Goal: Transaction & Acquisition: Purchase product/service

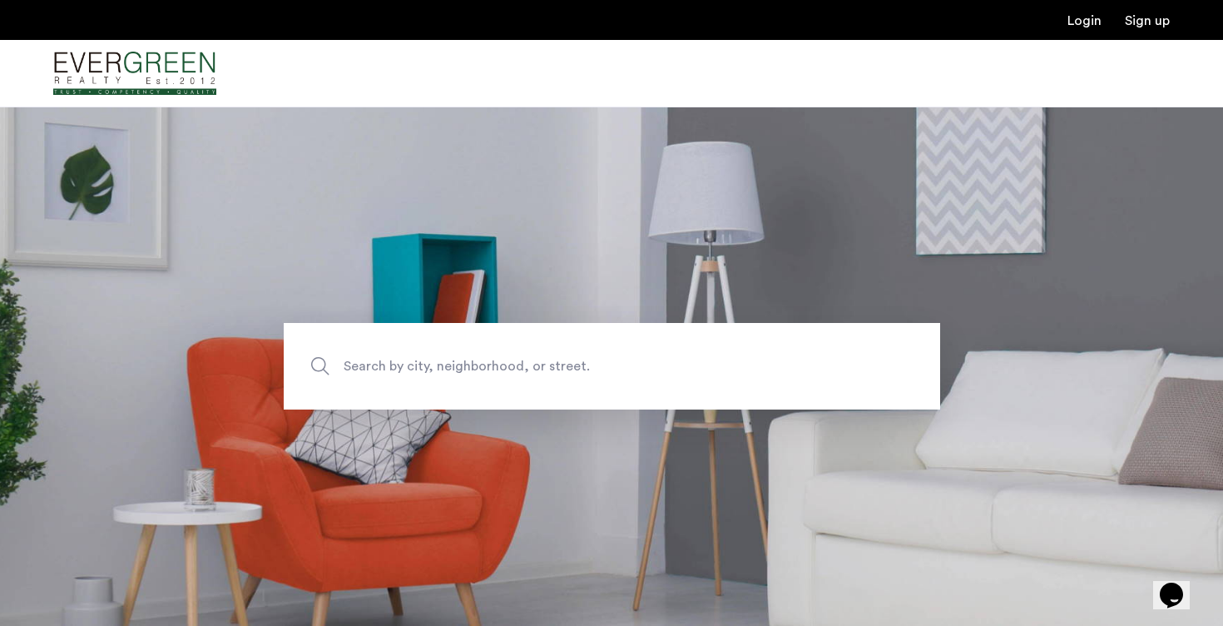
click at [557, 370] on span "Search by city, neighborhood, or street." at bounding box center [573, 366] width 459 height 22
click at [557, 370] on input "Search by city, neighborhood, or street." at bounding box center [612, 366] width 656 height 87
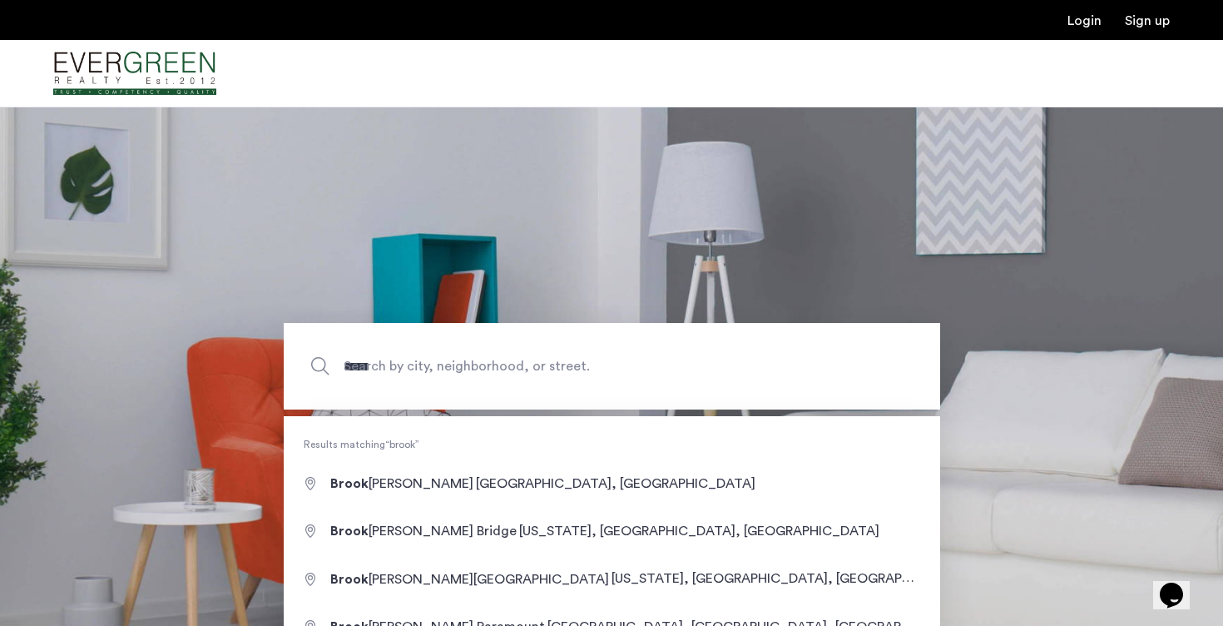
type input "**********"
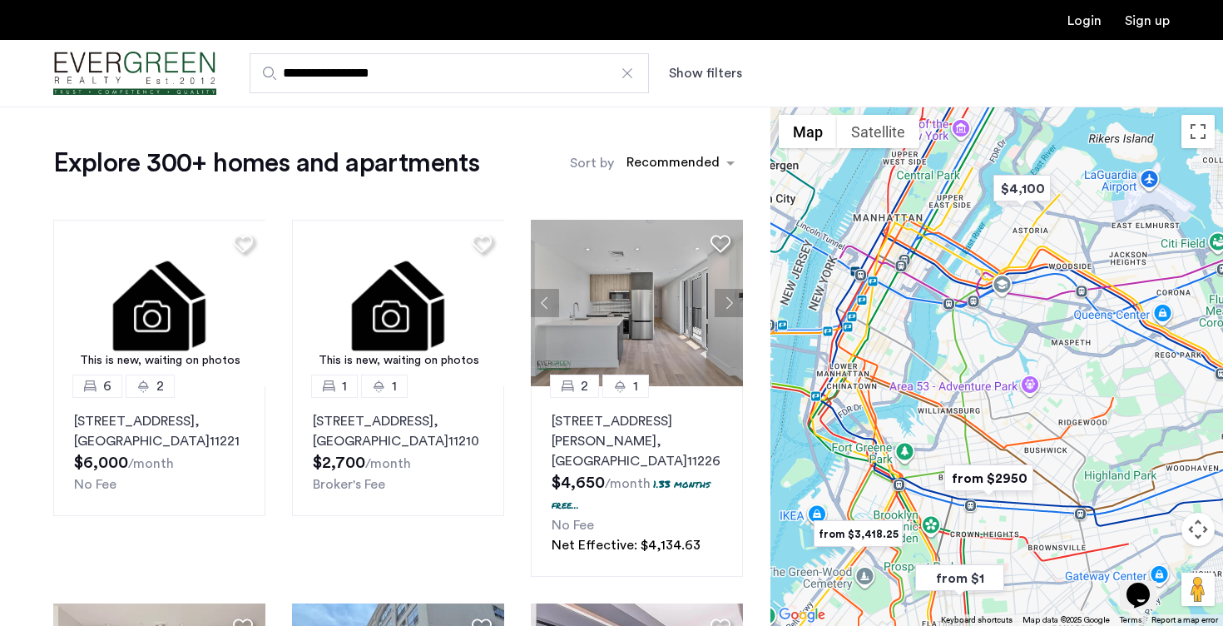
drag, startPoint x: 1062, startPoint y: 270, endPoint x: 1029, endPoint y: 327, distance: 66.4
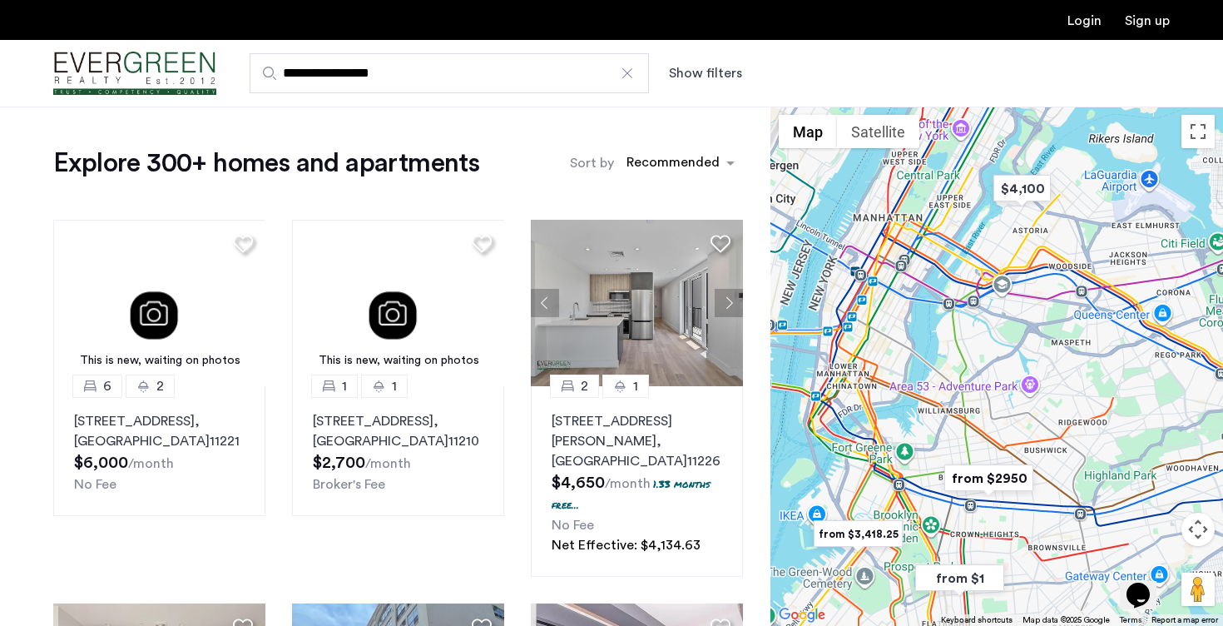
click at [1029, 329] on div at bounding box center [996, 365] width 453 height 519
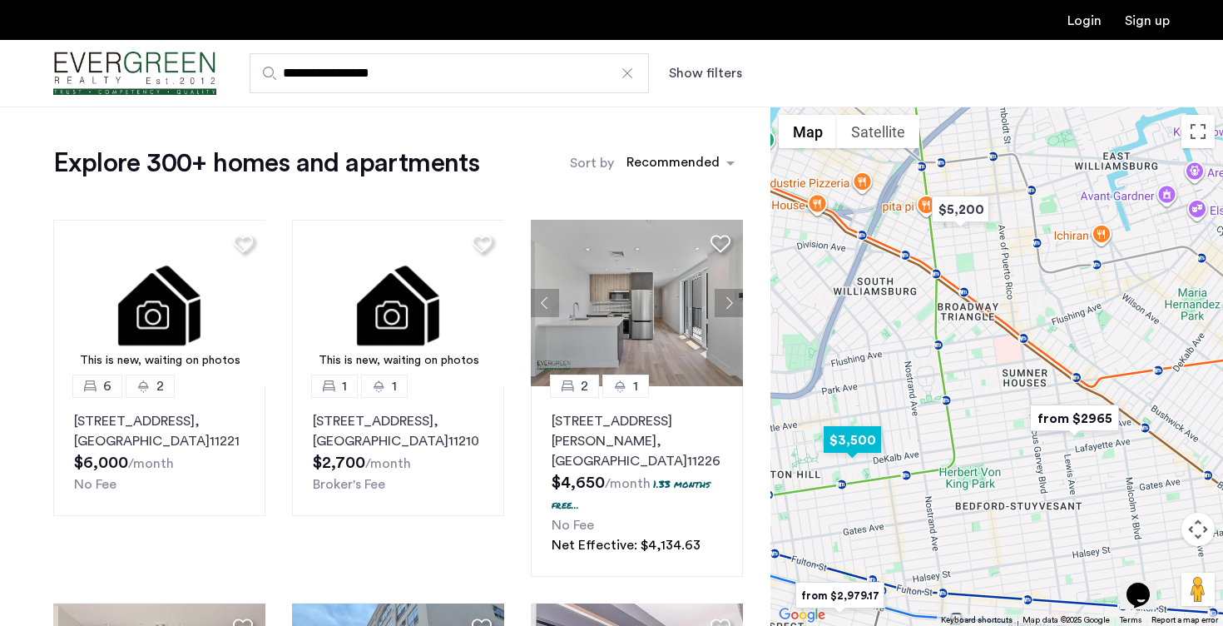
click at [869, 442] on img "$3,500" at bounding box center [852, 439] width 71 height 37
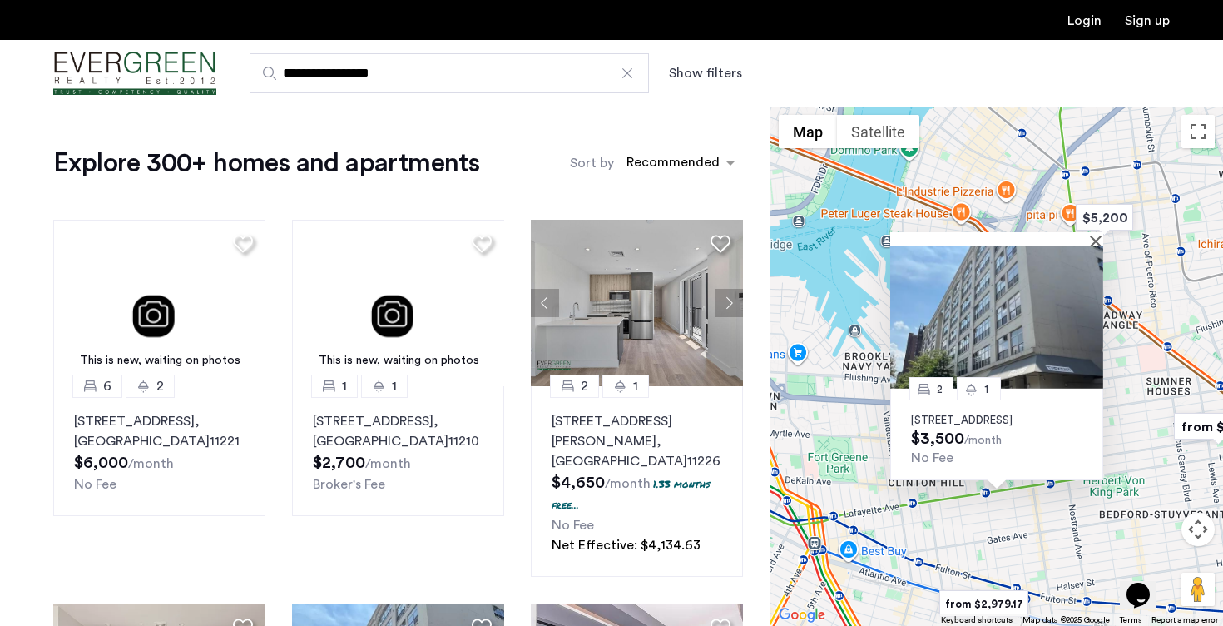
click at [941, 557] on div "2 1 978 Kent Avenue, Brooklyn, ..., Unit 5A, Brooklyn, NY 11205 $3,500 /month N…" at bounding box center [996, 365] width 453 height 519
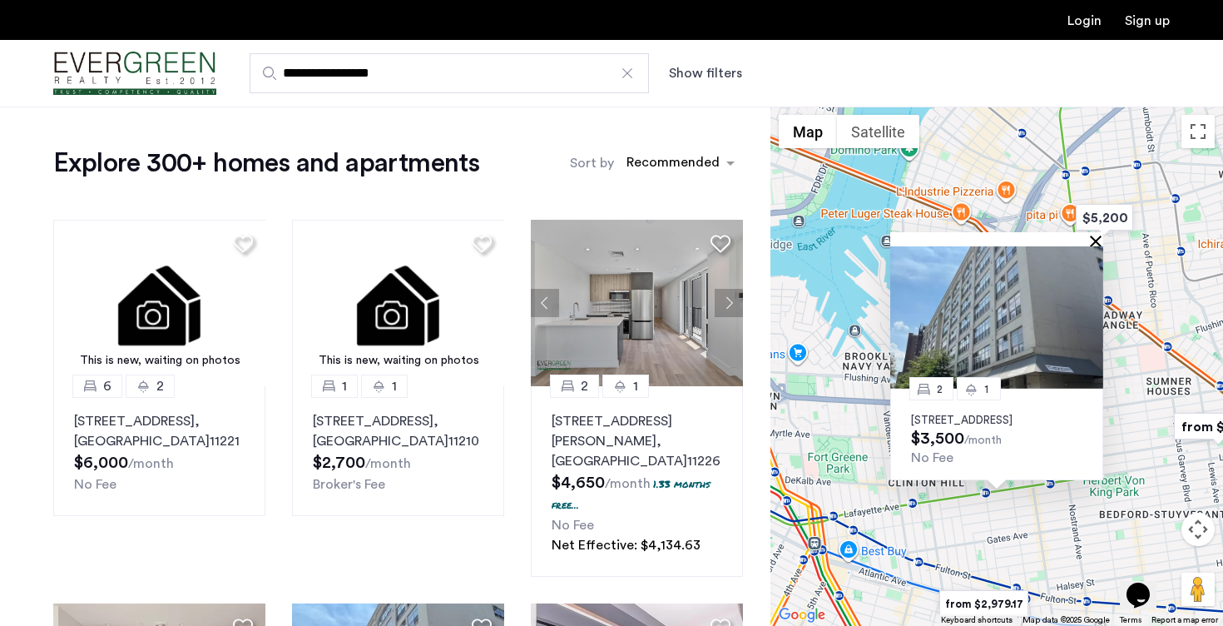
click at [1100, 235] on button "Close" at bounding box center [1099, 241] width 12 height 12
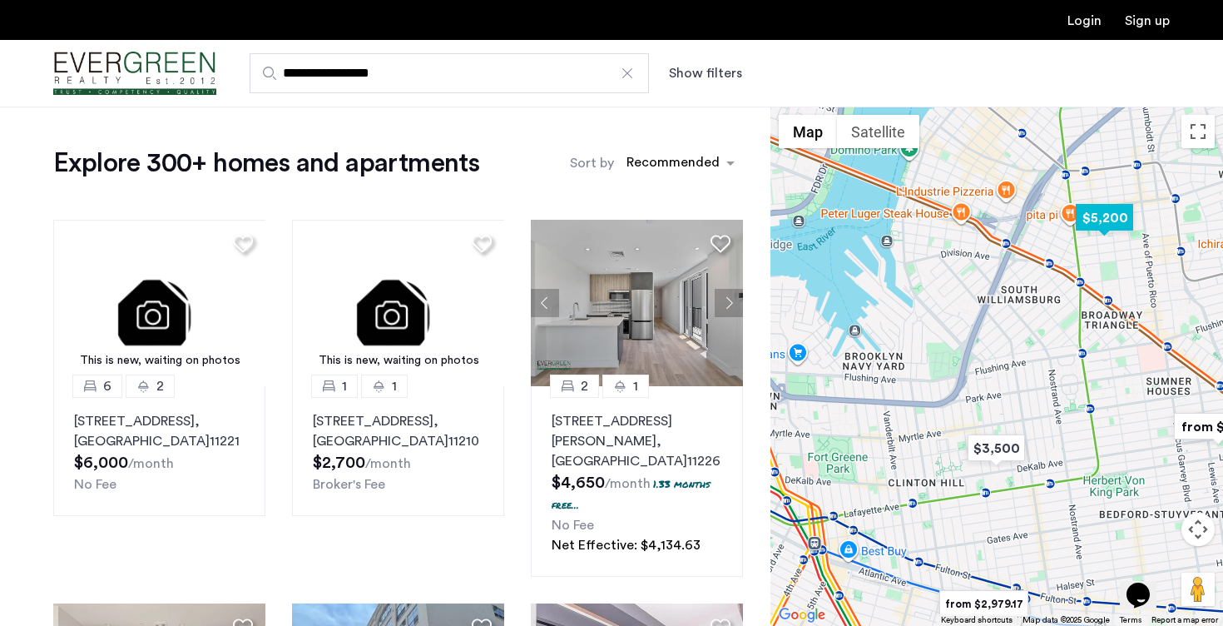
click at [1098, 218] on img "$5,200" at bounding box center [1104, 217] width 71 height 37
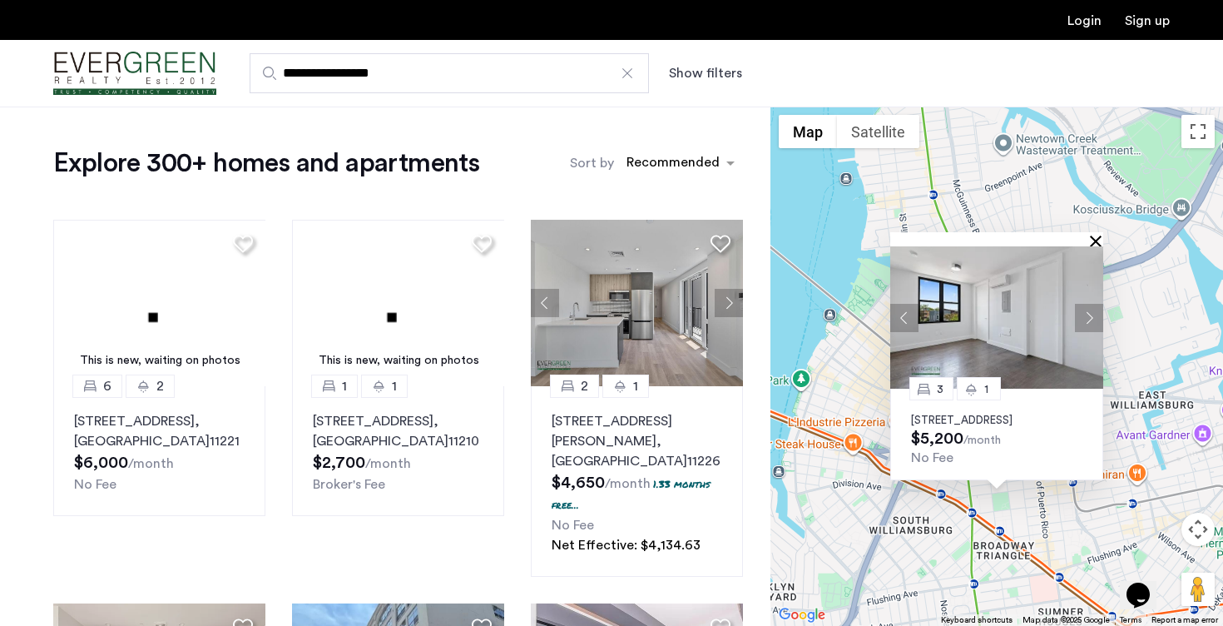
click at [1094, 235] on button "Close" at bounding box center [1099, 241] width 12 height 12
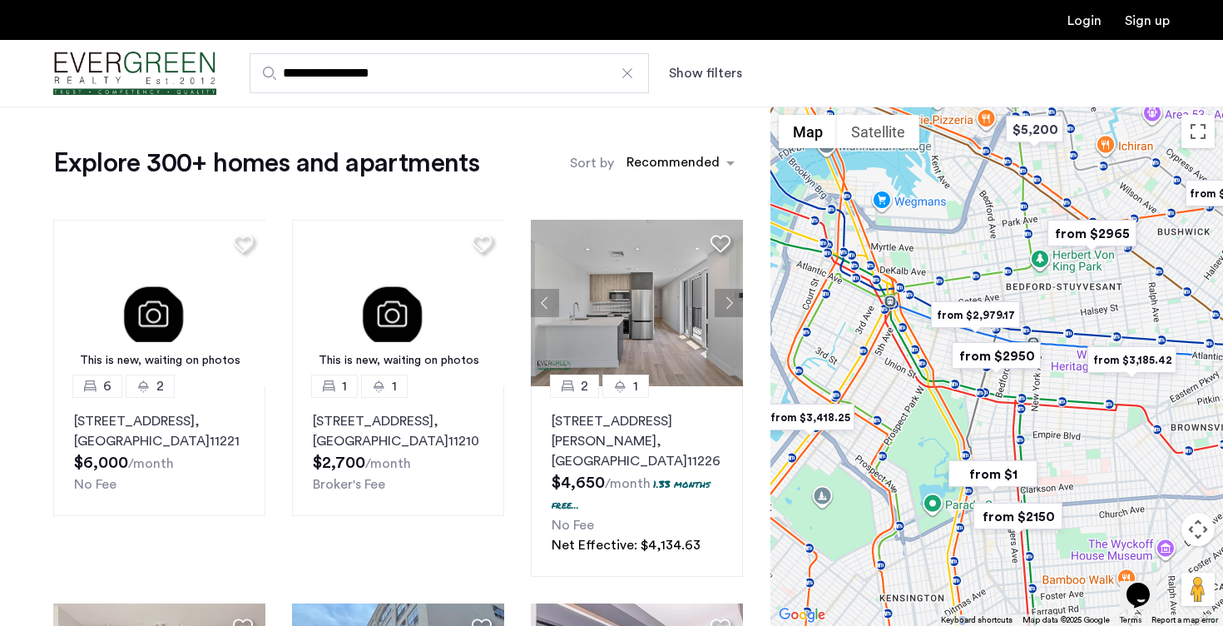
drag, startPoint x: 1056, startPoint y: 464, endPoint x: 1070, endPoint y: 205, distance: 260.0
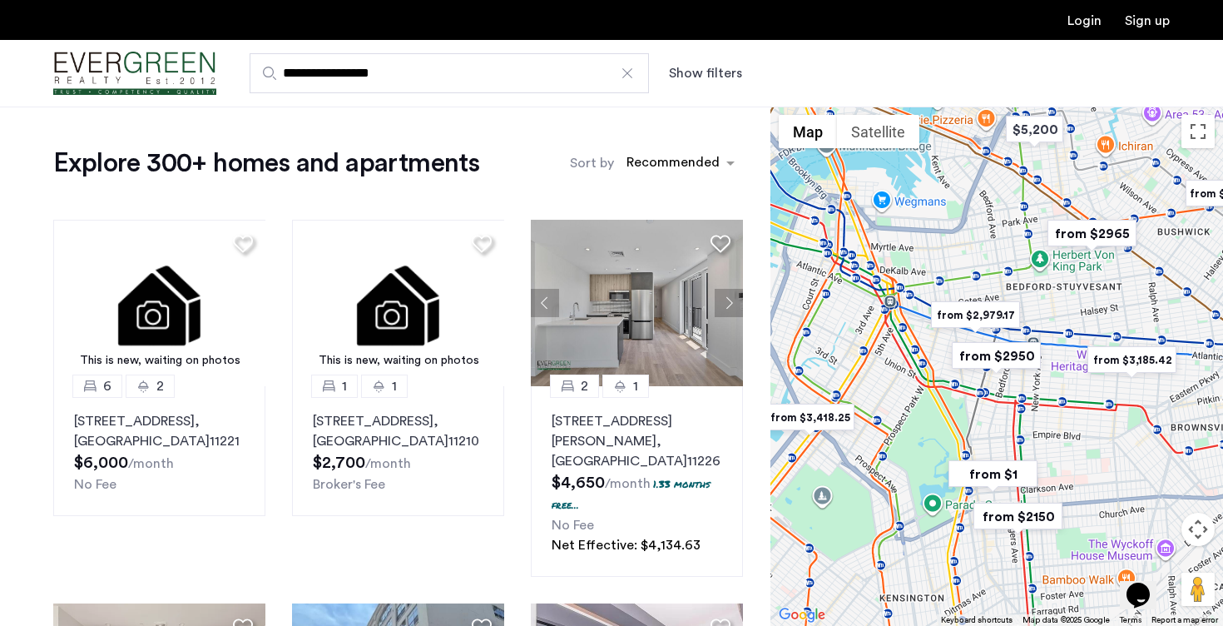
click at [1070, 215] on img "from $2965" at bounding box center [1092, 233] width 102 height 37
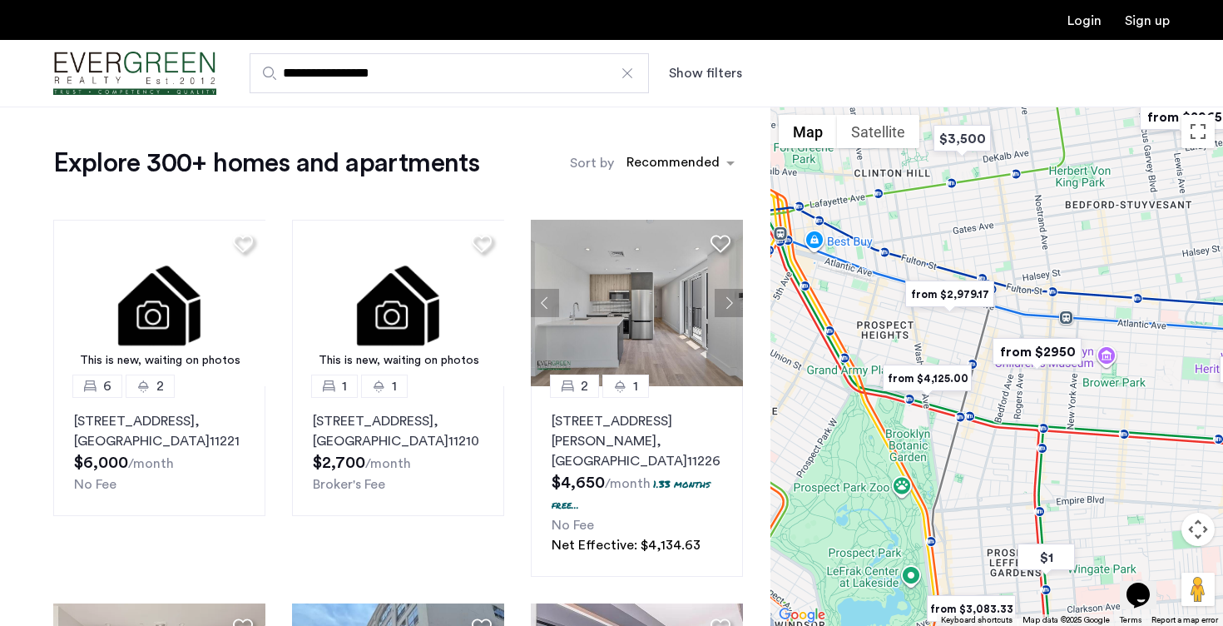
click at [1027, 349] on img "from $2950" at bounding box center [1037, 351] width 102 height 37
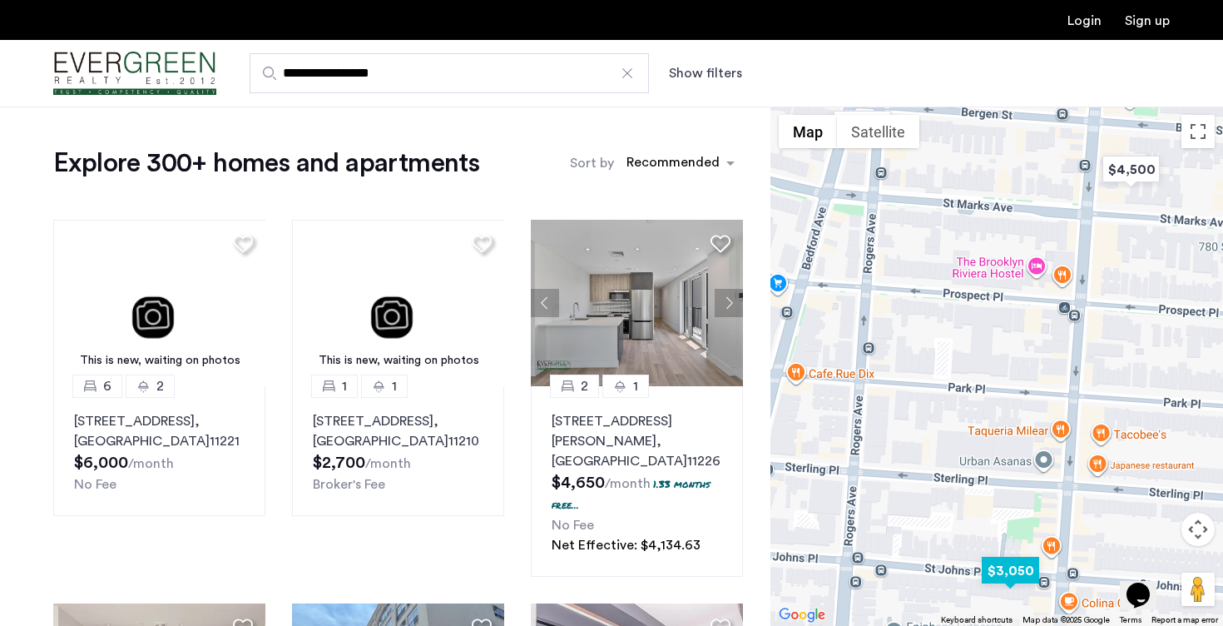
click at [1008, 574] on img "$3,050" at bounding box center [1010, 570] width 71 height 37
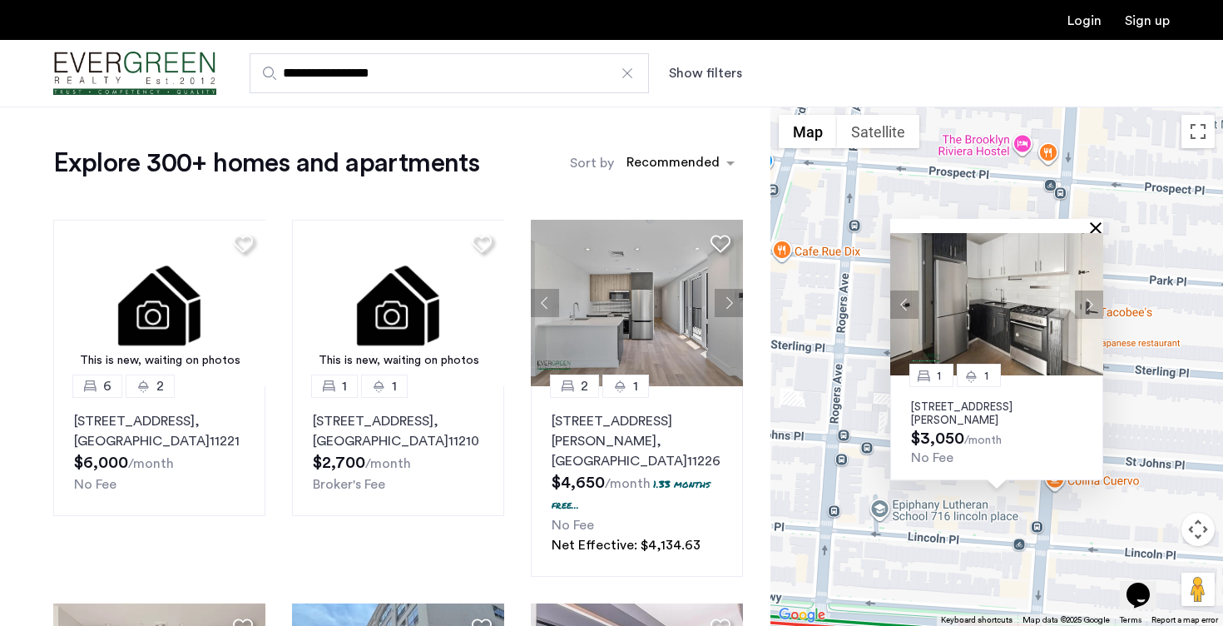
click at [1094, 225] on button "Close" at bounding box center [1099, 227] width 12 height 12
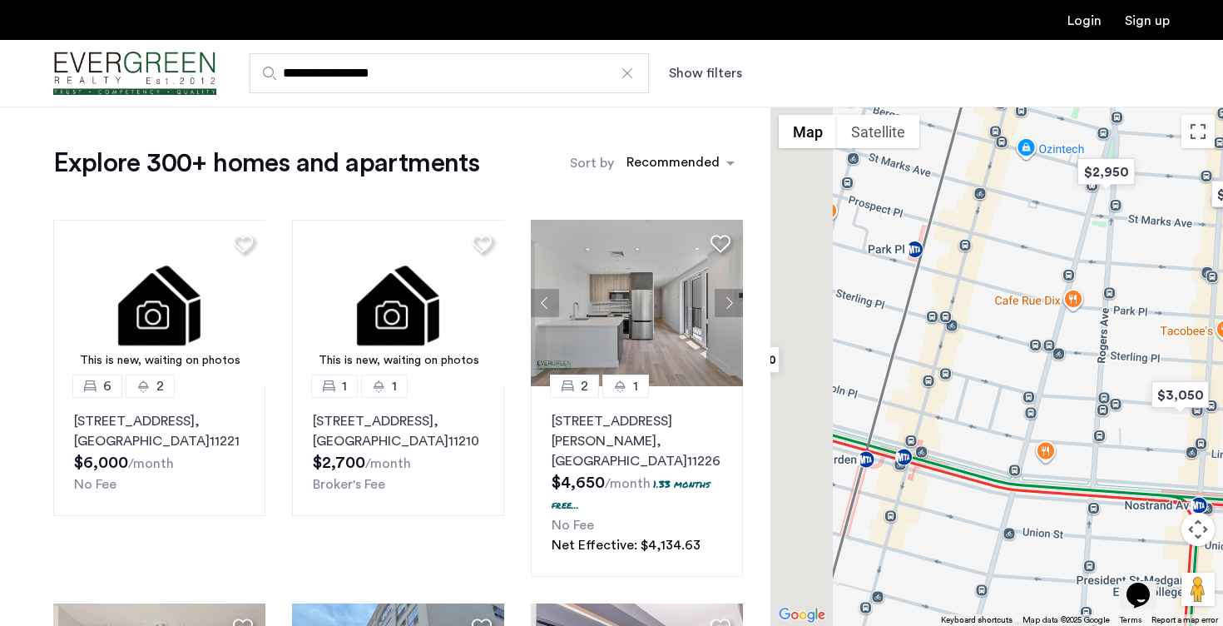
drag, startPoint x: 853, startPoint y: 377, endPoint x: 1025, endPoint y: 377, distance: 172.2
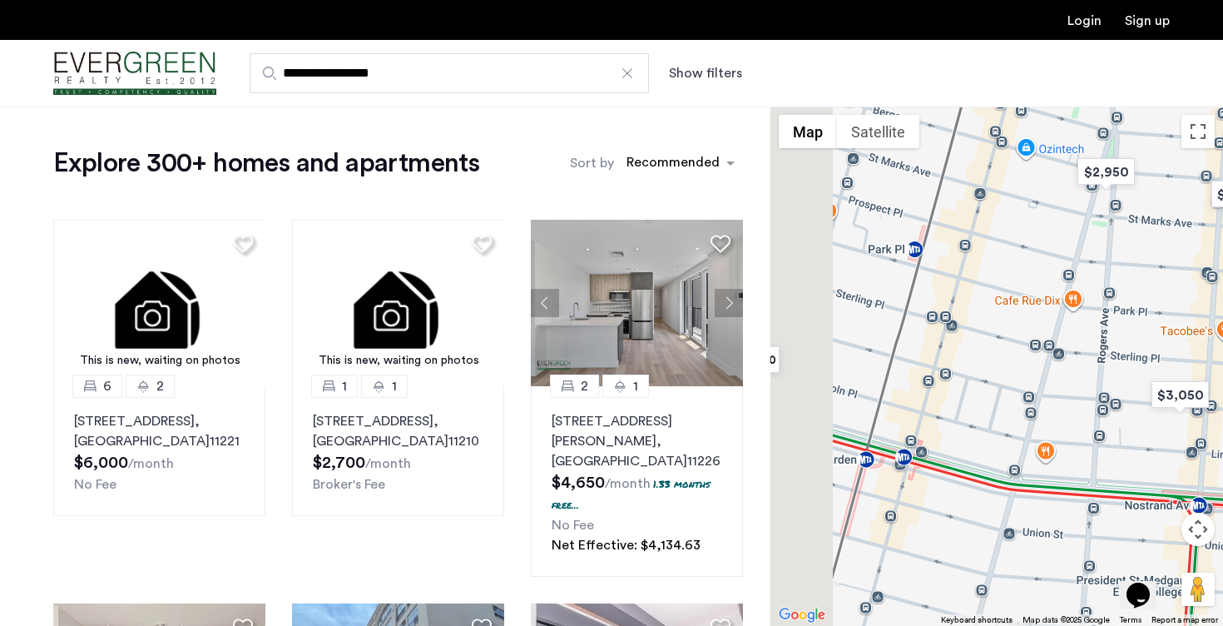
click at [1025, 377] on div at bounding box center [996, 365] width 453 height 519
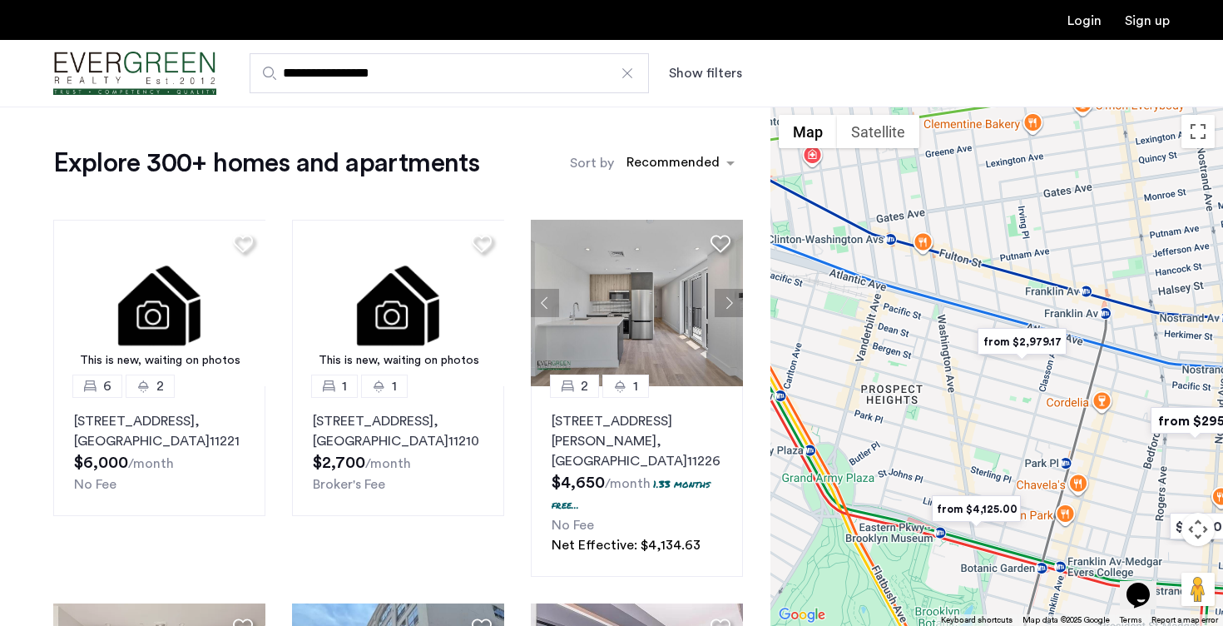
drag, startPoint x: 943, startPoint y: 289, endPoint x: 1043, endPoint y: 448, distance: 187.7
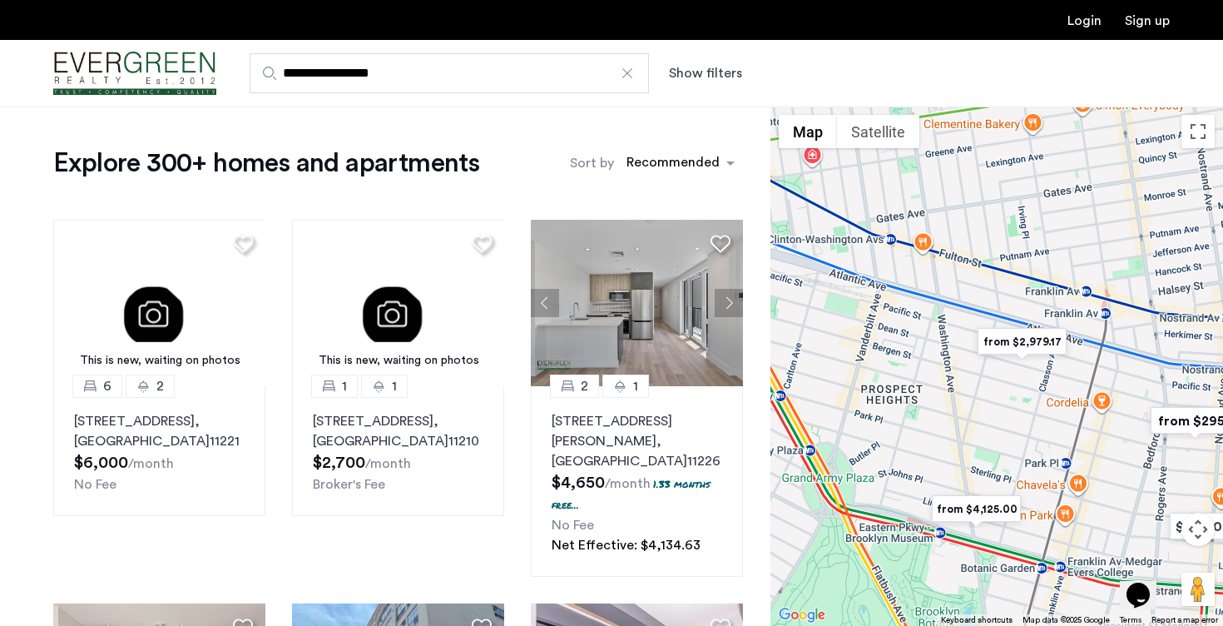
click at [1043, 448] on div at bounding box center [996, 365] width 453 height 519
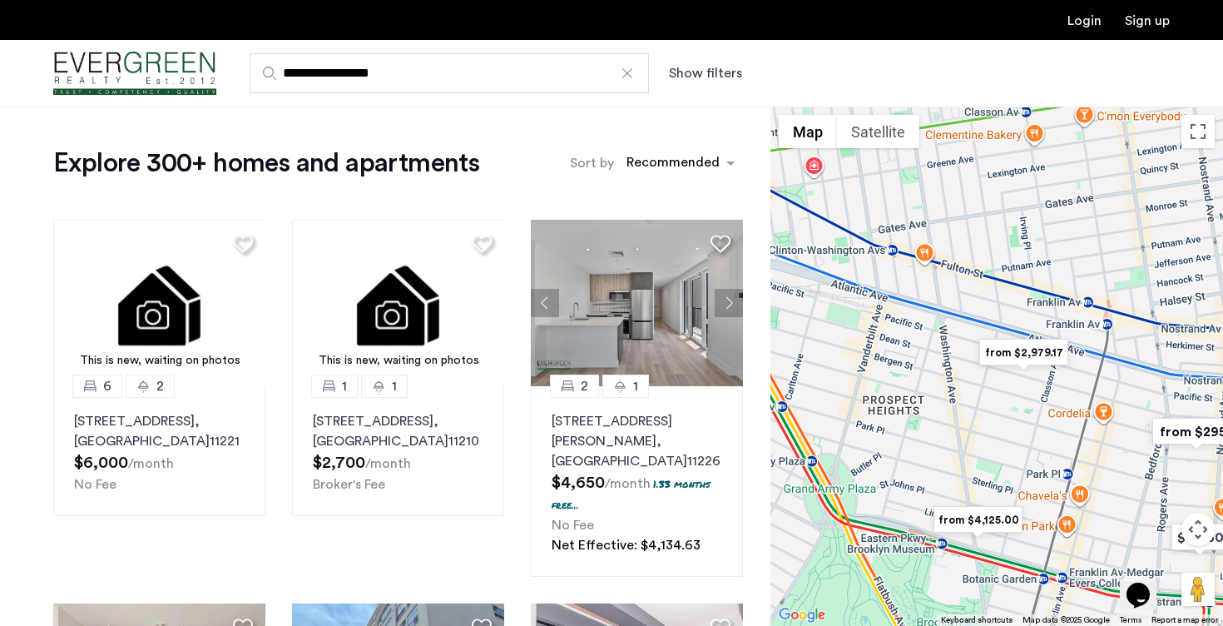
click at [1029, 354] on img "from $2,979.17" at bounding box center [1024, 352] width 102 height 37
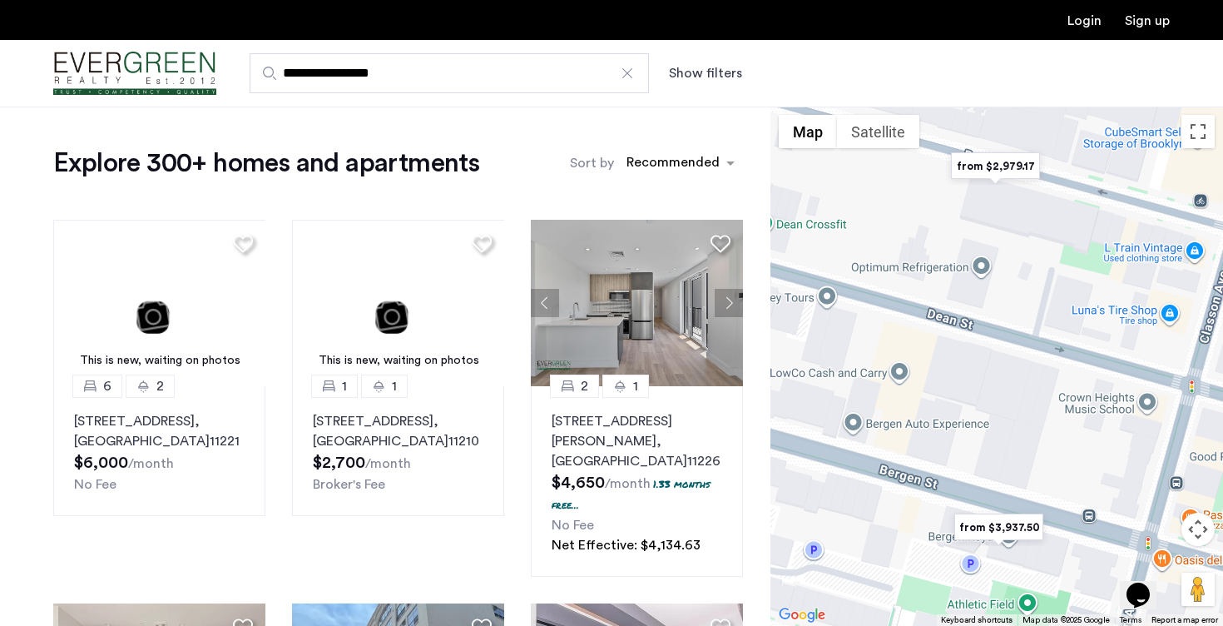
click at [998, 171] on img "from $2,979.17" at bounding box center [995, 165] width 102 height 37
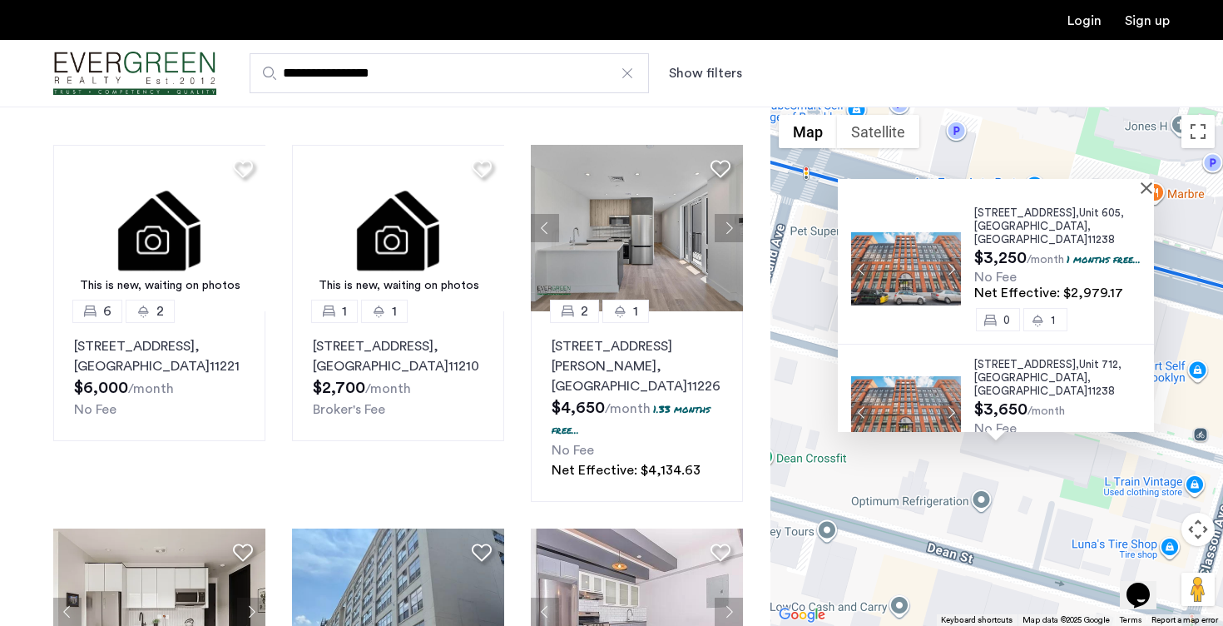
click at [1142, 191] on div at bounding box center [990, 186] width 305 height 14
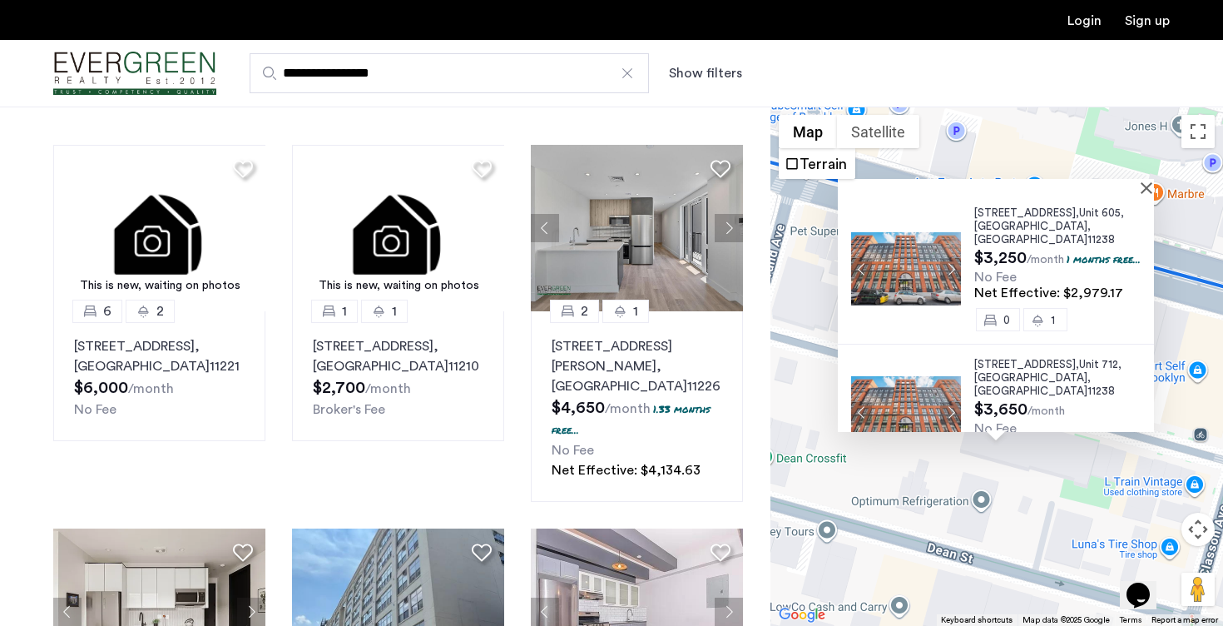
click at [727, 82] on button "Show filters" at bounding box center [705, 73] width 73 height 20
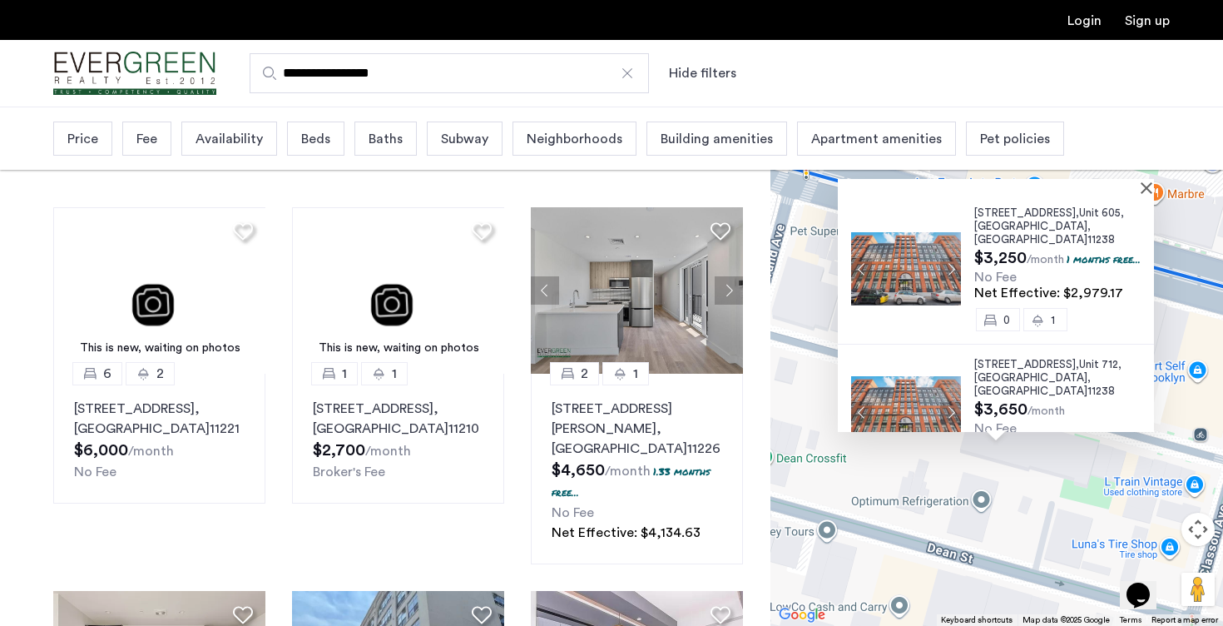
click at [301, 136] on span "Beds" at bounding box center [315, 139] width 29 height 20
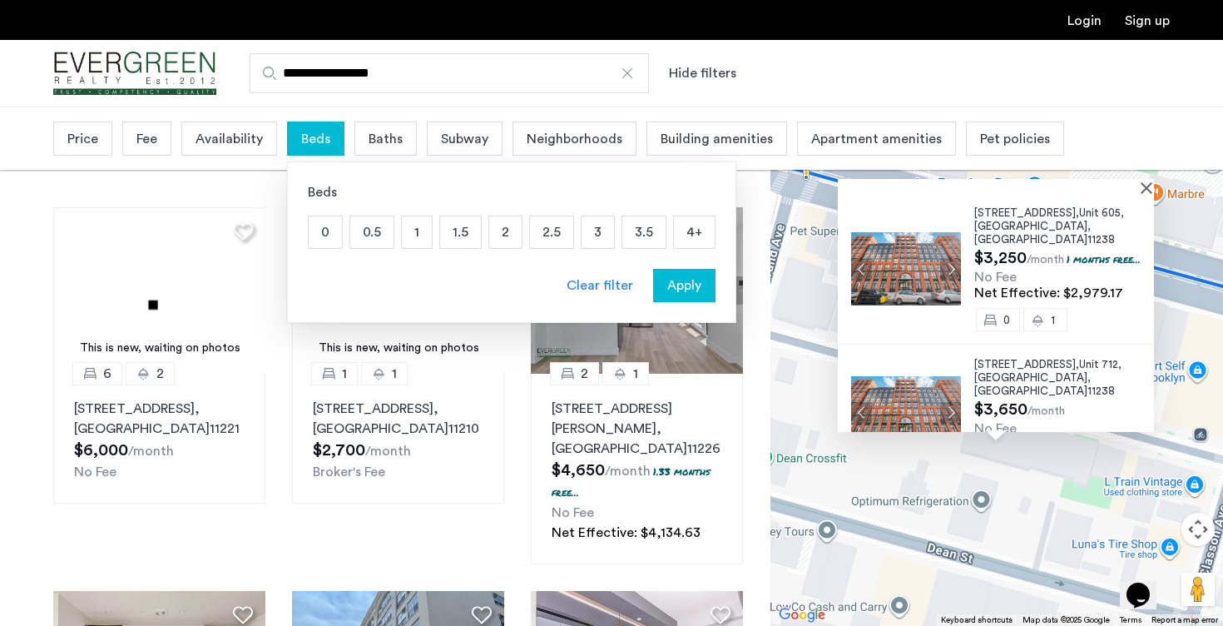
click at [502, 229] on p "2" at bounding box center [505, 232] width 32 height 32
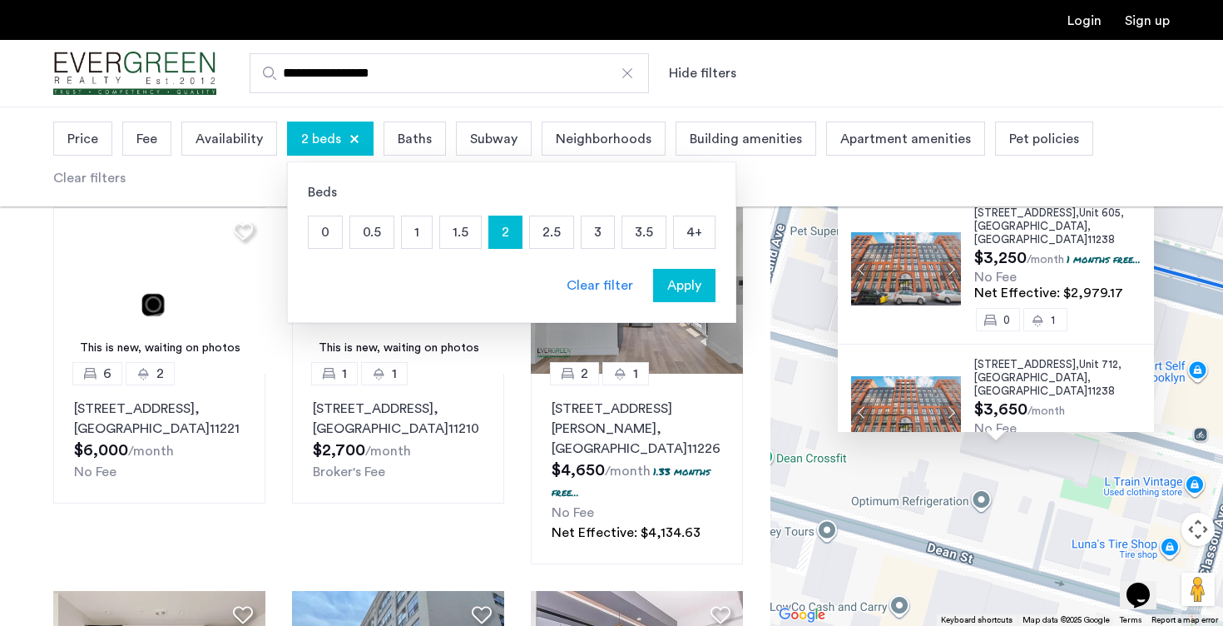
click at [607, 233] on p "3" at bounding box center [598, 232] width 32 height 32
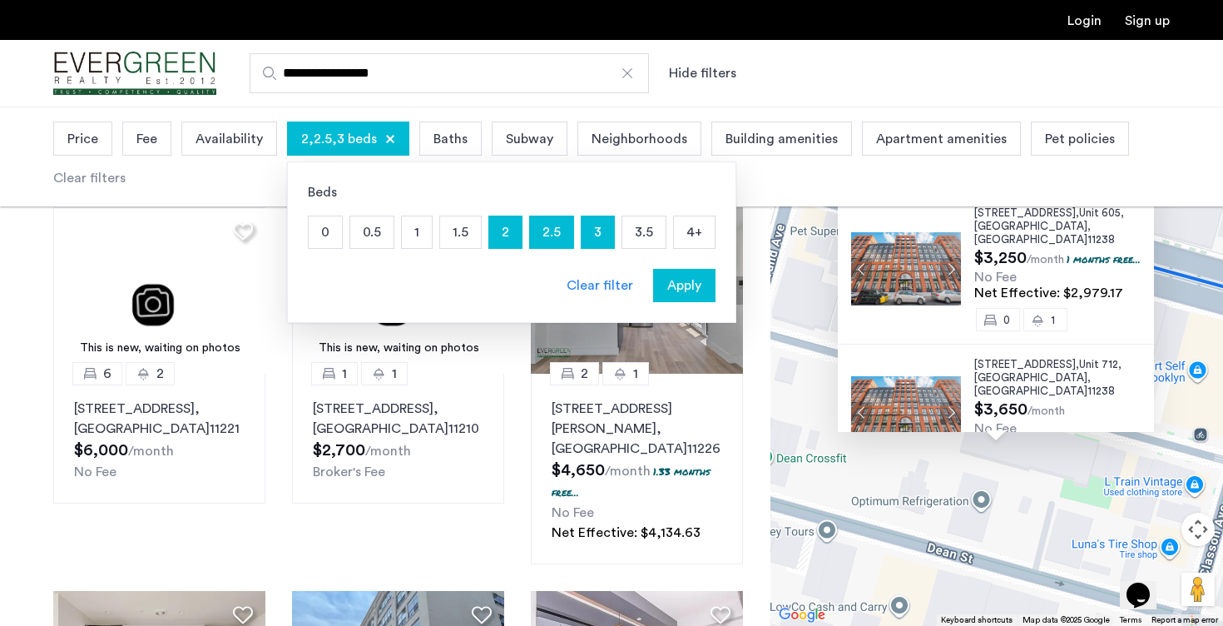
click at [461, 141] on span "Baths" at bounding box center [450, 139] width 34 height 20
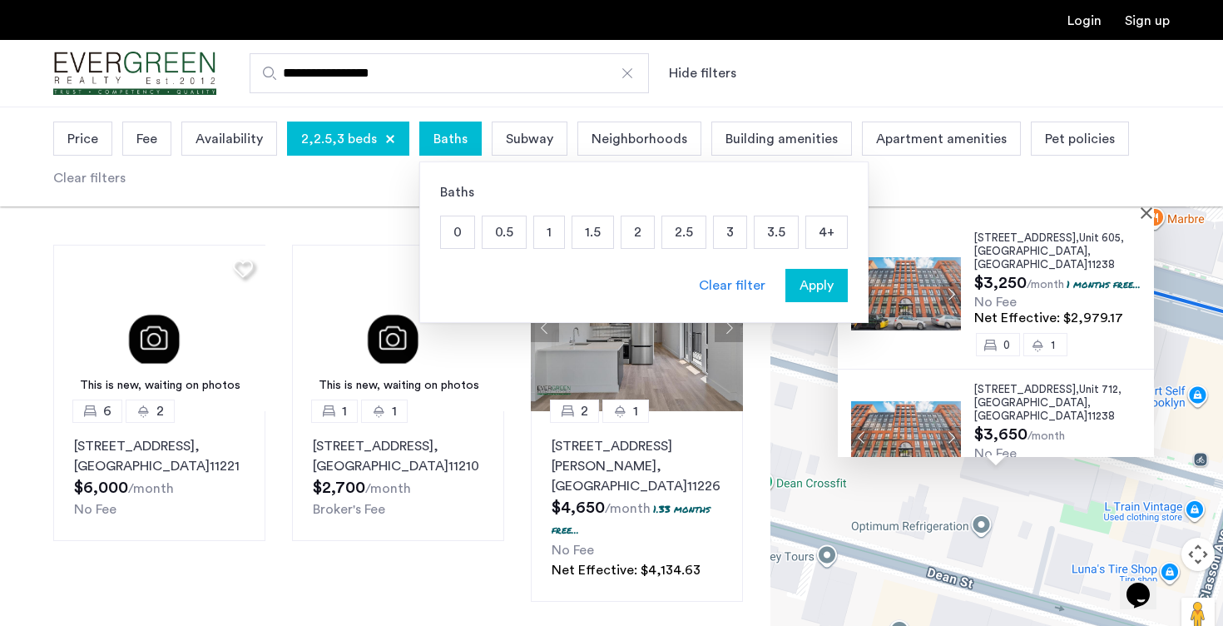
click at [634, 235] on p "2" at bounding box center [638, 232] width 32 height 32
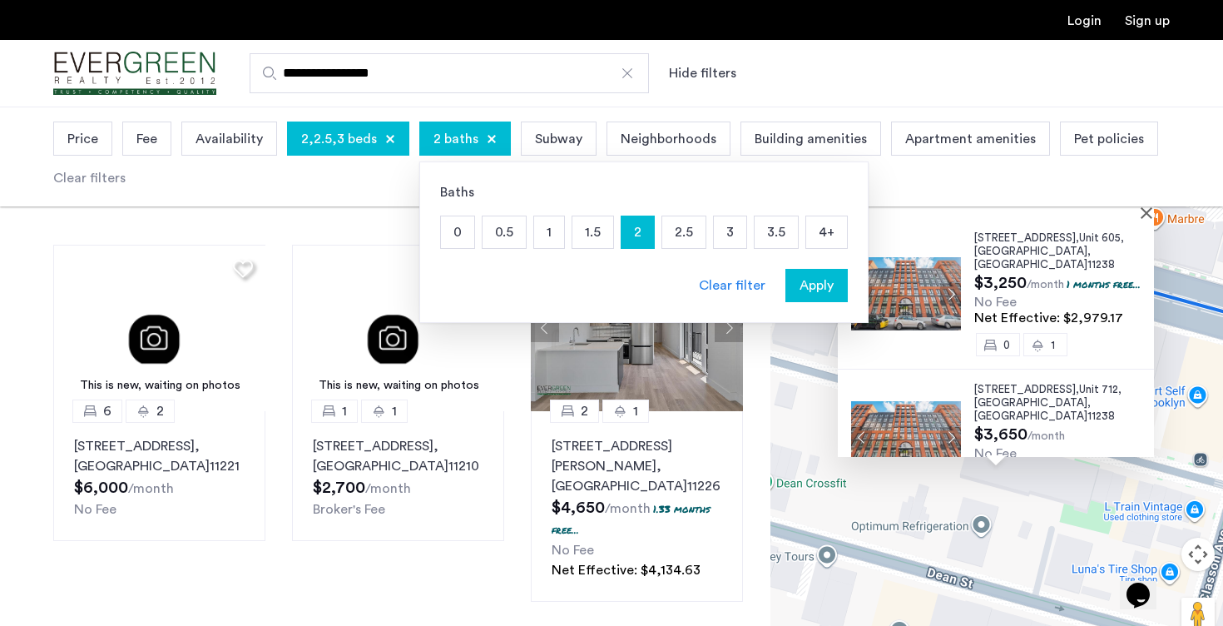
click at [811, 281] on span "Apply" at bounding box center [817, 285] width 34 height 20
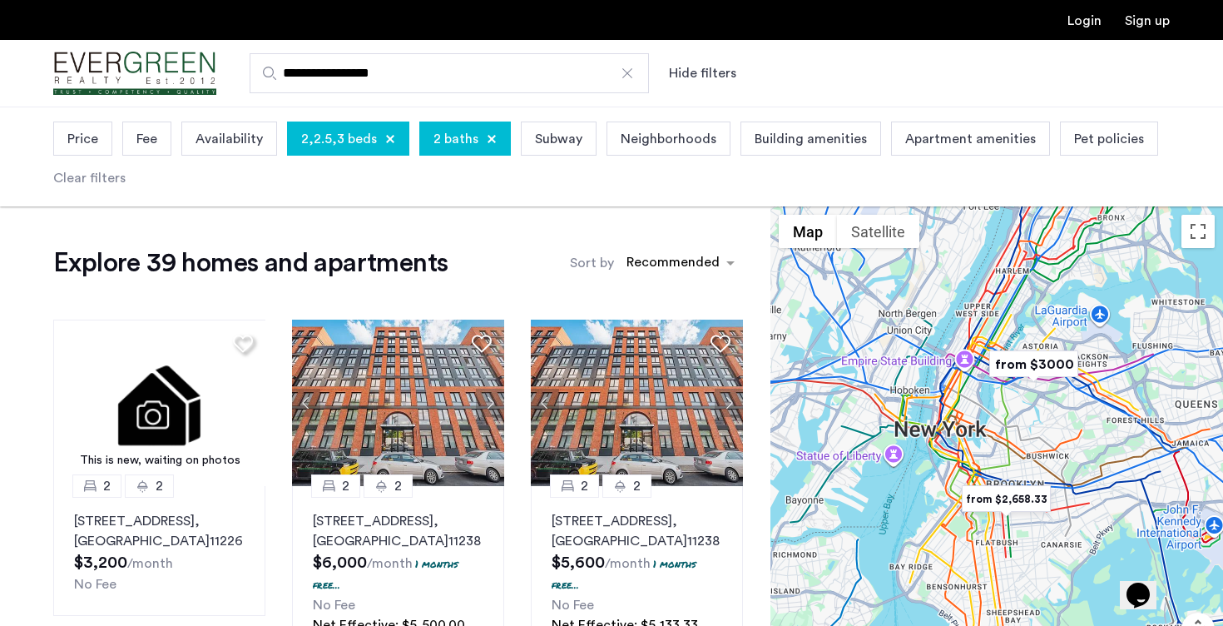
click at [94, 131] on span "Price" at bounding box center [82, 139] width 31 height 20
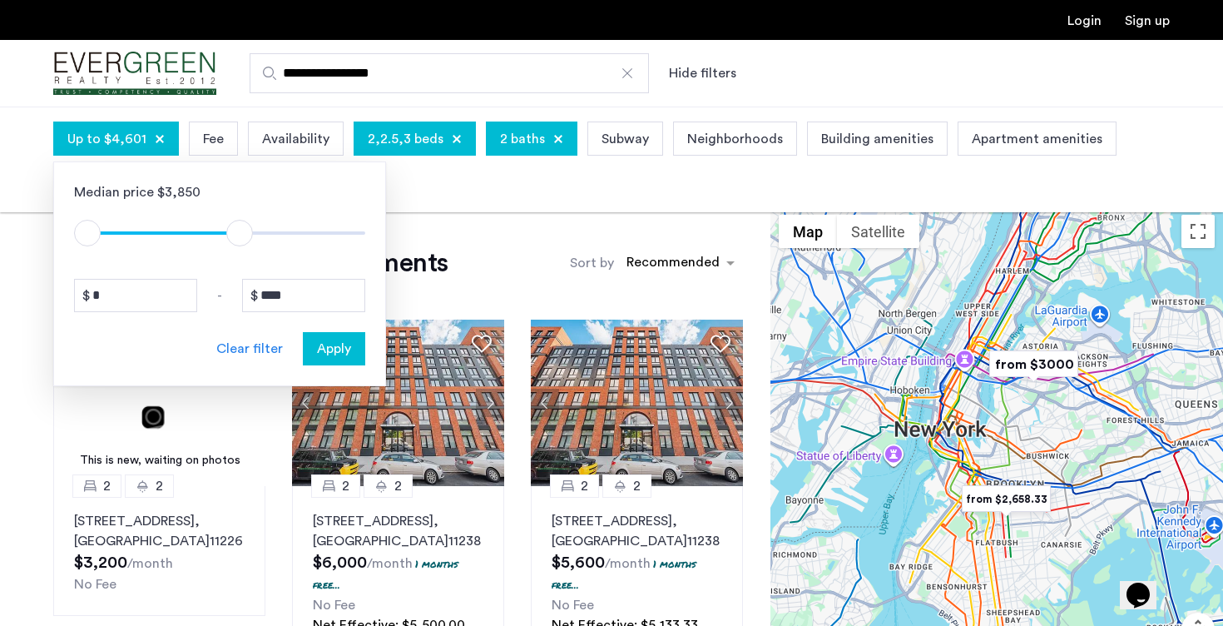
type input "****"
drag, startPoint x: 351, startPoint y: 236, endPoint x: 235, endPoint y: 235, distance: 115.7
click at [235, 235] on span "ngx-slider-max" at bounding box center [236, 233] width 27 height 27
click at [334, 353] on span "Apply" at bounding box center [334, 349] width 34 height 20
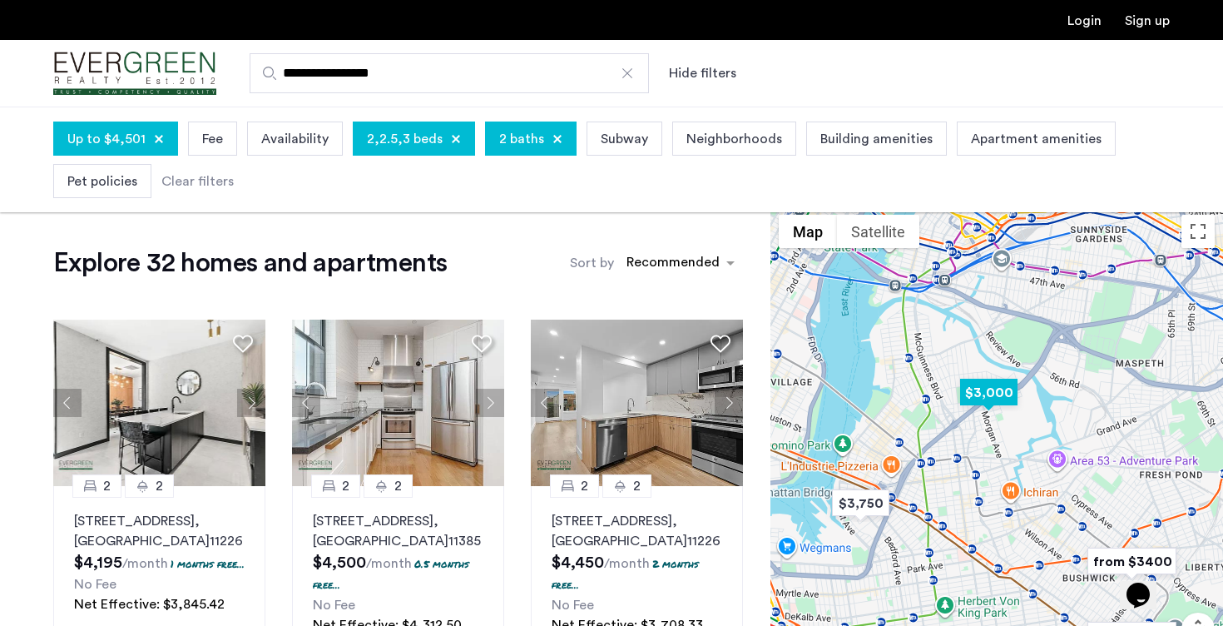
click at [1003, 395] on img "$3,000" at bounding box center [988, 392] width 71 height 37
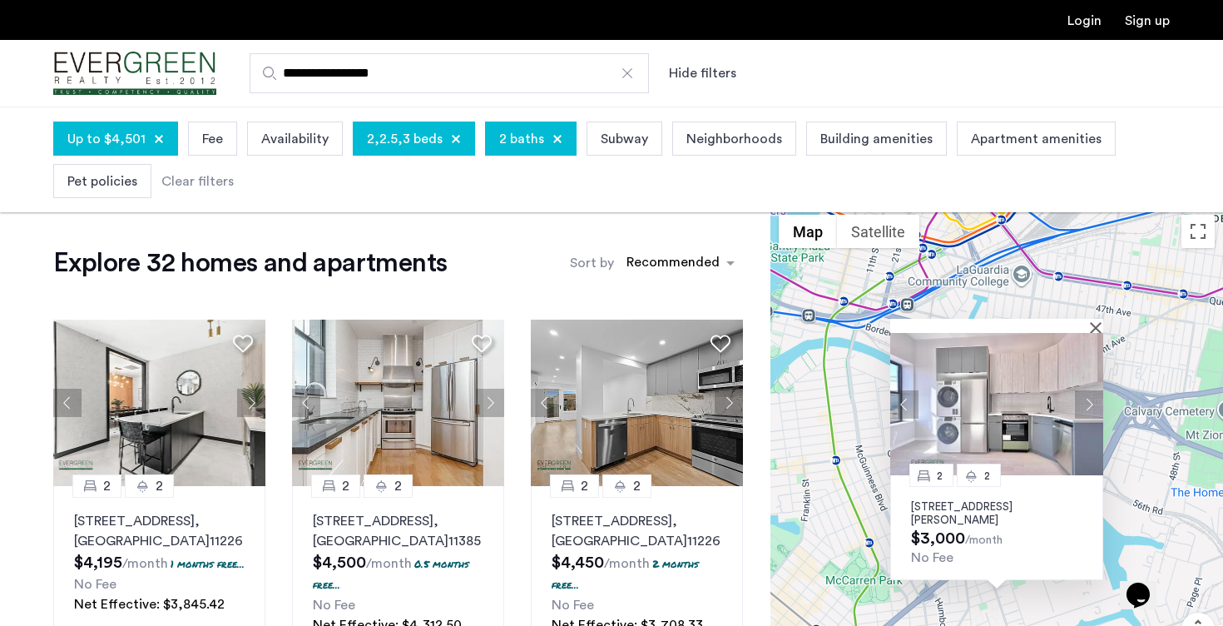
click at [844, 539] on div "2 2 83 Beadel Street, Unit 2F, Brooklyn, NY 11222 $3,000 /month No Fee" at bounding box center [996, 465] width 453 height 519
click at [1097, 333] on img at bounding box center [996, 404] width 213 height 142
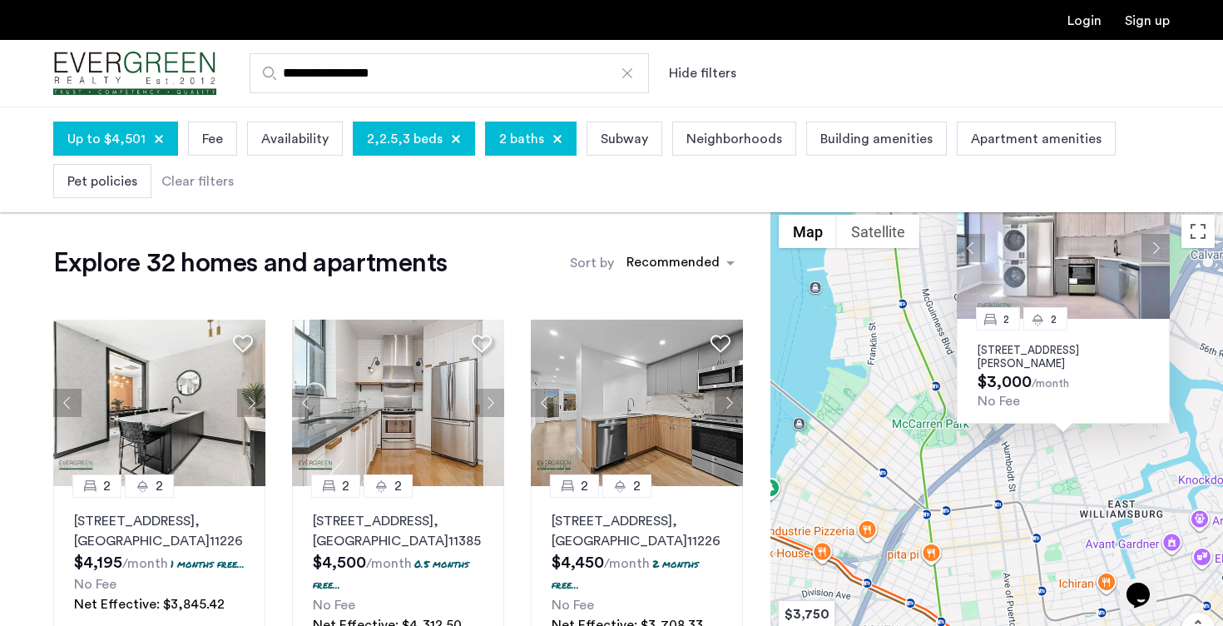
drag, startPoint x: 844, startPoint y: 368, endPoint x: 958, endPoint y: 143, distance: 251.9
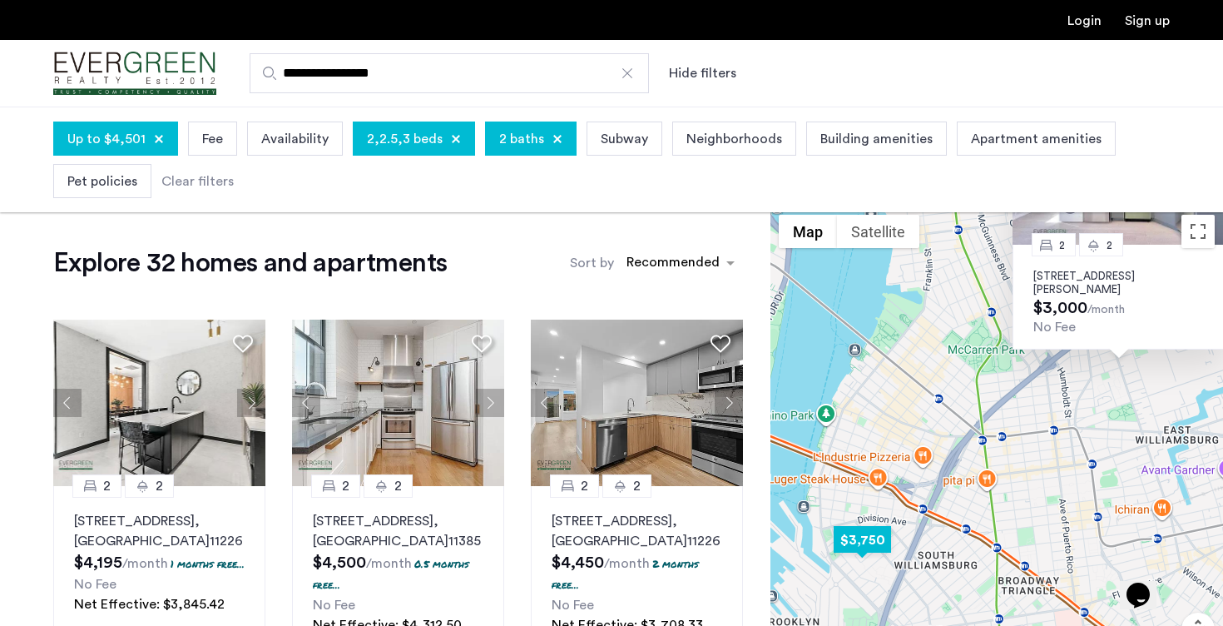
click at [866, 542] on img "$3,750" at bounding box center [862, 539] width 71 height 37
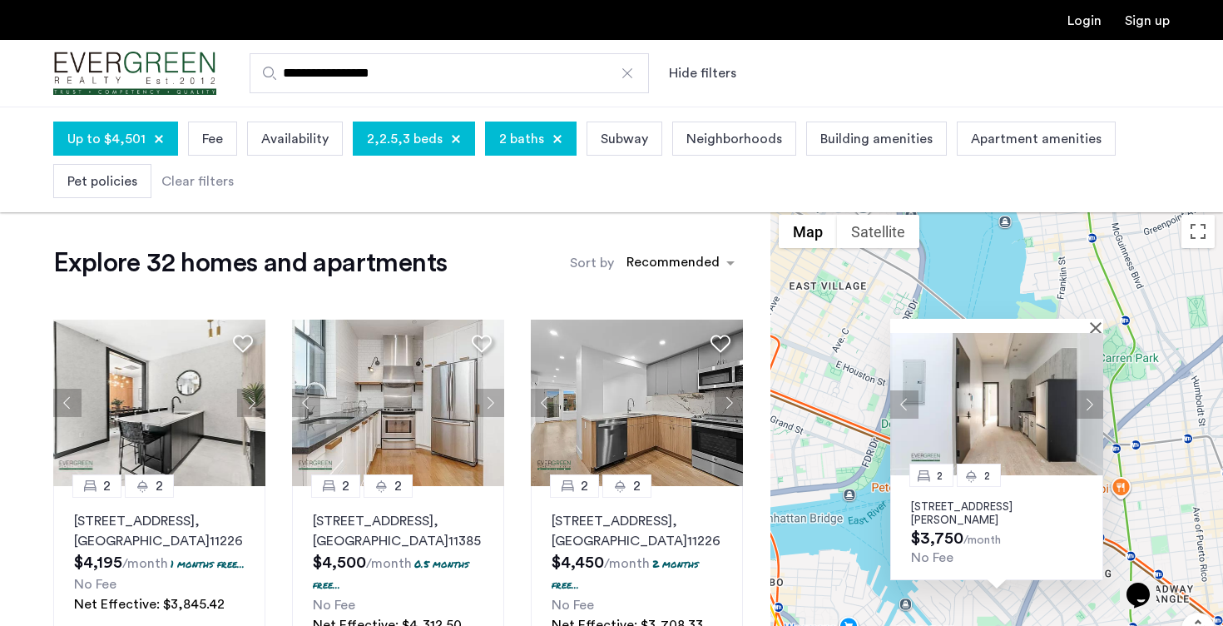
click at [998, 405] on img at bounding box center [996, 404] width 213 height 142
click at [1101, 322] on button "Close" at bounding box center [1099, 327] width 12 height 12
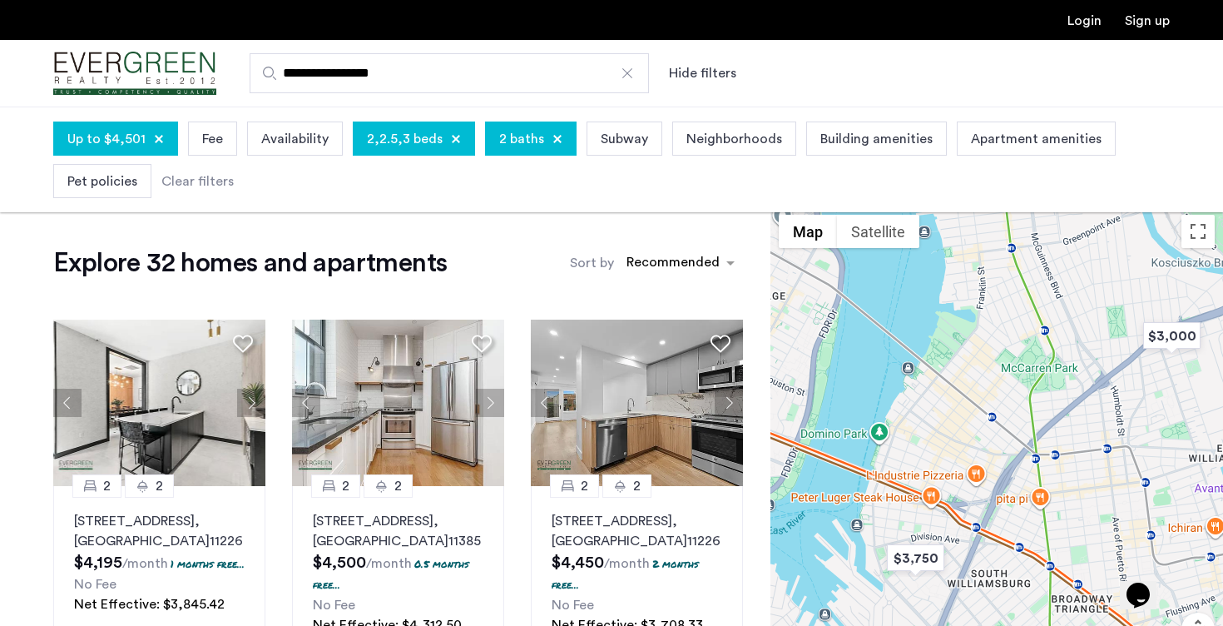
drag, startPoint x: 1067, startPoint y: 369, endPoint x: 902, endPoint y: 412, distance: 170.1
click at [901, 413] on div at bounding box center [996, 465] width 453 height 519
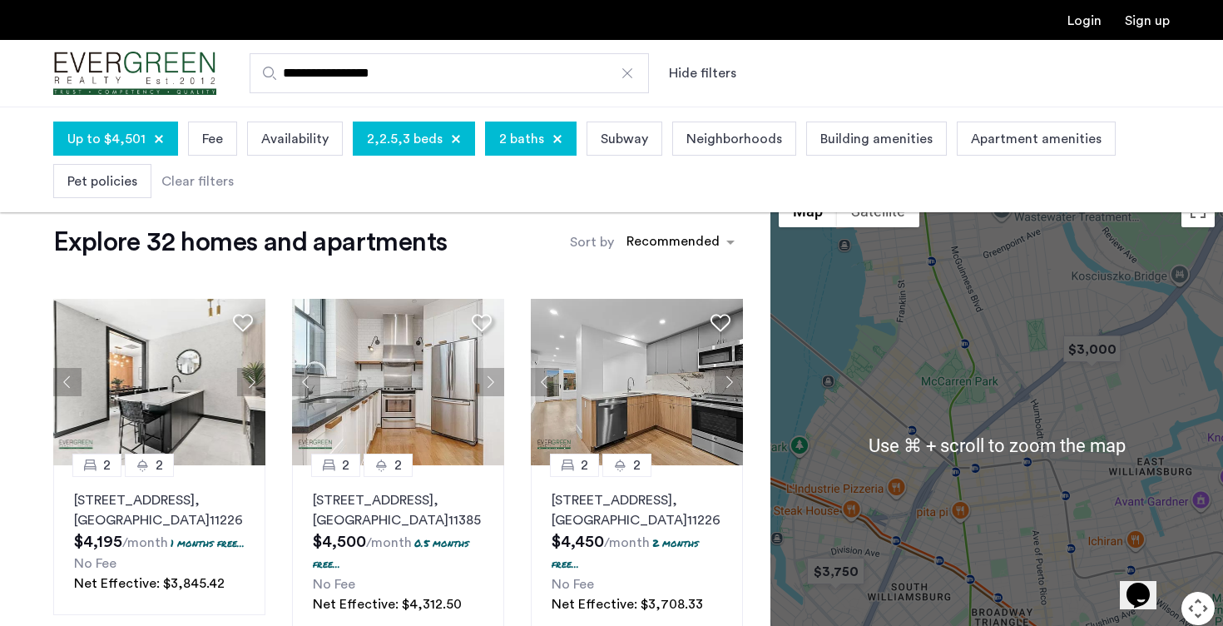
scroll to position [23, 0]
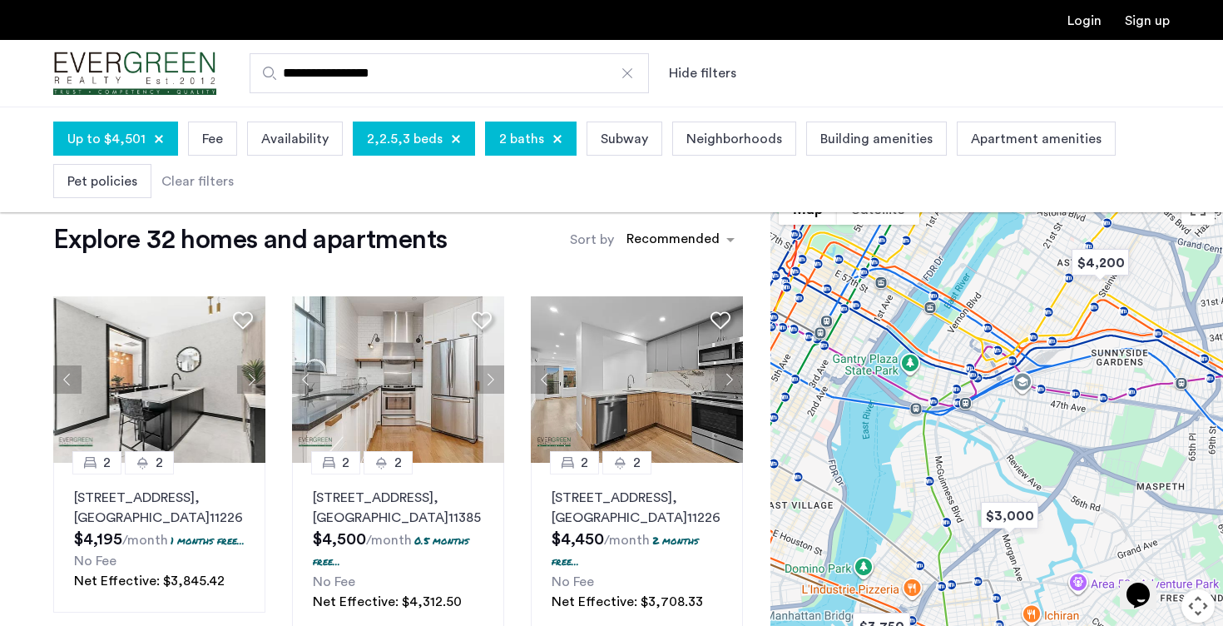
drag, startPoint x: 948, startPoint y: 270, endPoint x: 948, endPoint y: 477, distance: 207.2
click at [948, 478] on div at bounding box center [996, 442] width 453 height 519
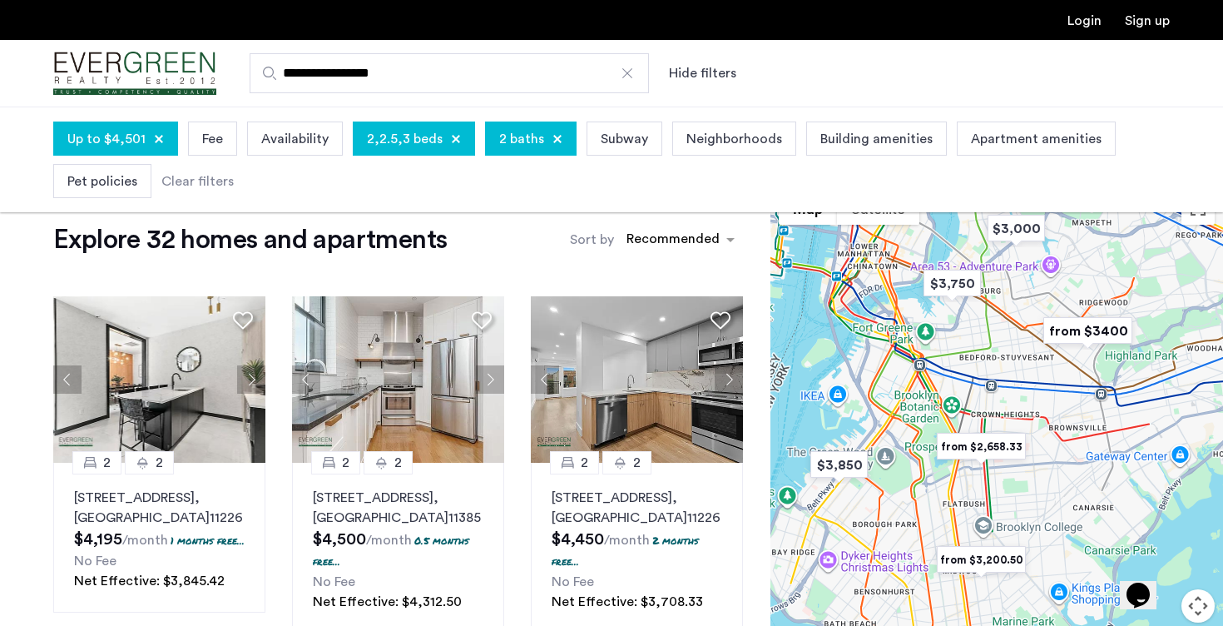
drag, startPoint x: 943, startPoint y: 479, endPoint x: 973, endPoint y: 246, distance: 234.9
click at [973, 246] on div at bounding box center [996, 442] width 453 height 519
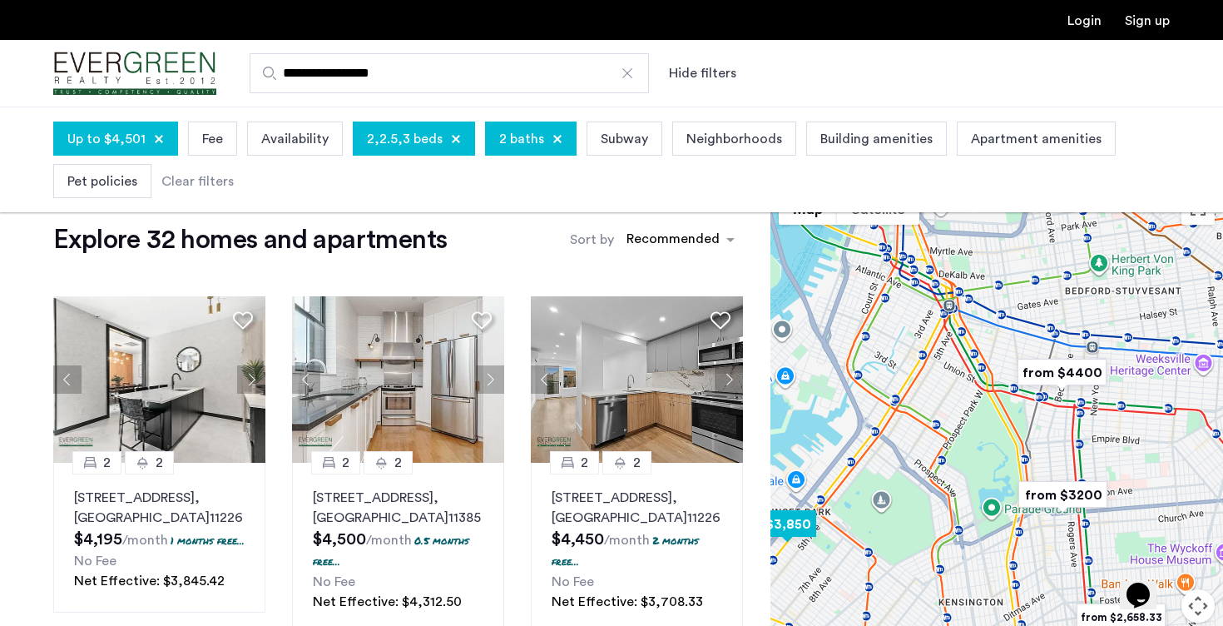
click at [793, 524] on img "$3,850" at bounding box center [787, 523] width 71 height 37
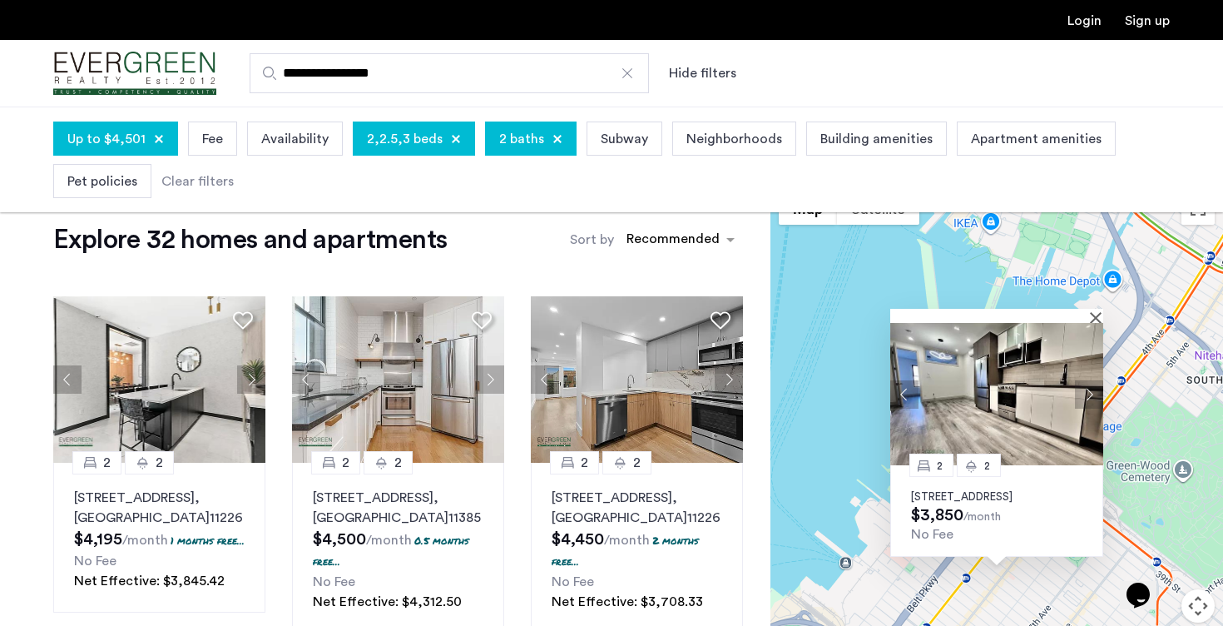
click at [1089, 380] on button "Next apartment" at bounding box center [1089, 394] width 28 height 28
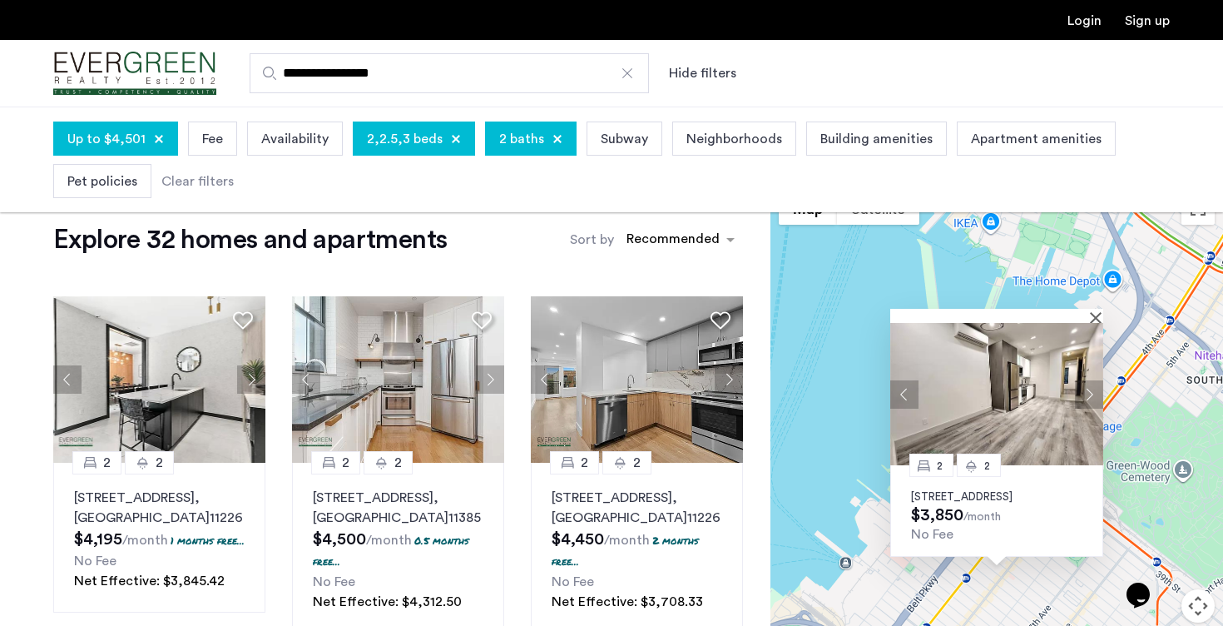
click at [1089, 380] on button "Next apartment" at bounding box center [1089, 394] width 28 height 28
click at [1024, 490] on p "895 4th Avenue, Unit 2R, Brooklyn, NY 11232" at bounding box center [996, 496] width 171 height 13
click at [1092, 323] on img at bounding box center [996, 394] width 213 height 142
click at [1094, 311] on button "Close" at bounding box center [1099, 317] width 12 height 12
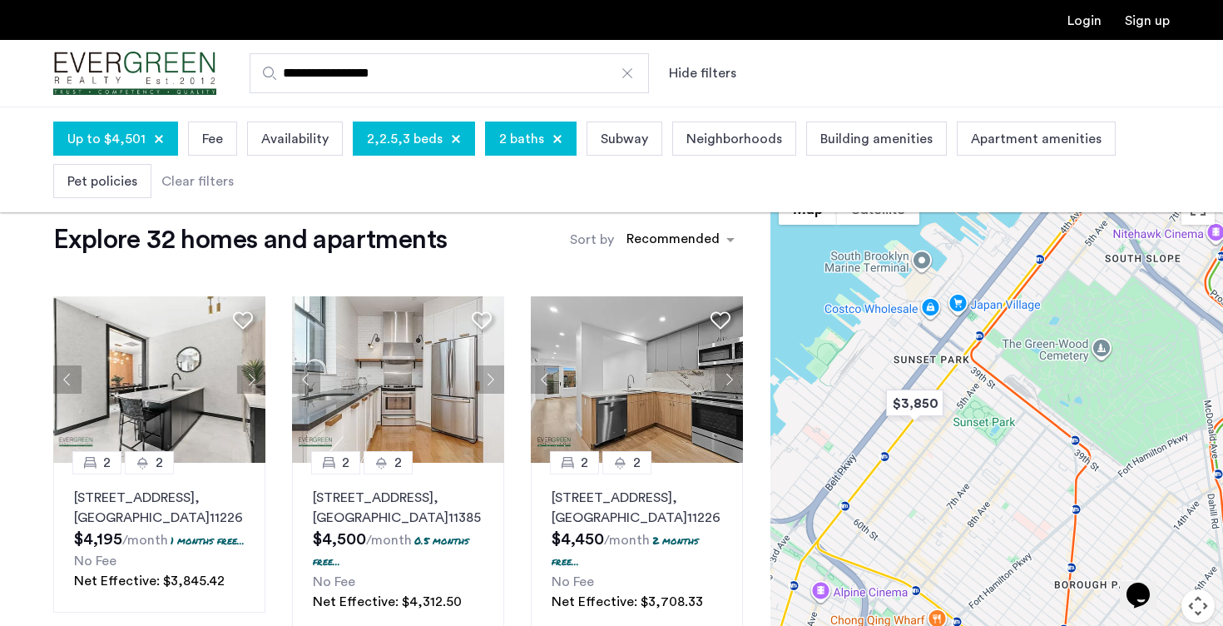
drag, startPoint x: 1077, startPoint y: 514, endPoint x: 994, endPoint y: 391, distance: 148.1
click at [994, 391] on div at bounding box center [996, 442] width 453 height 519
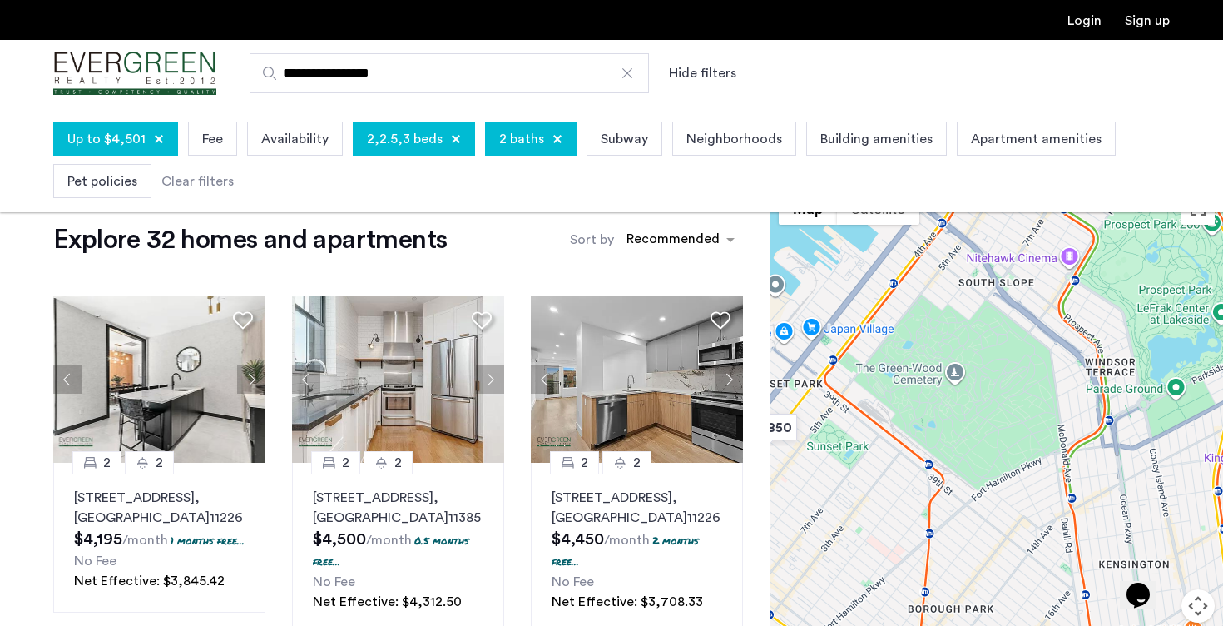
drag, startPoint x: 1121, startPoint y: 386, endPoint x: 904, endPoint y: 436, distance: 222.8
click at [904, 436] on div at bounding box center [996, 442] width 453 height 519
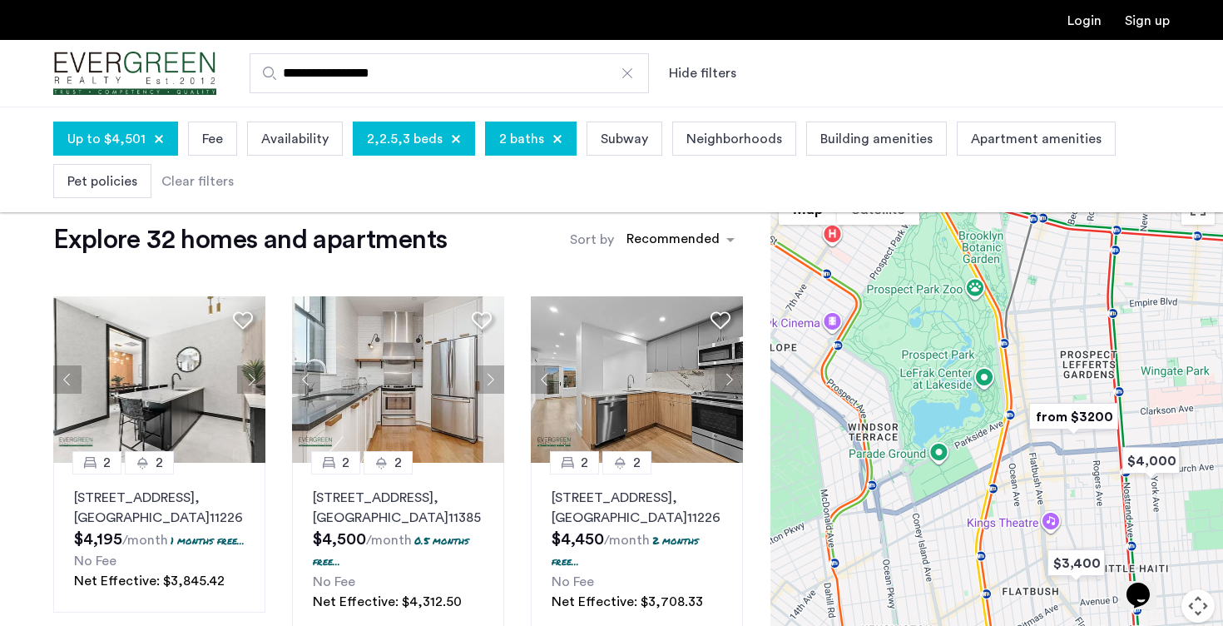
drag, startPoint x: 1116, startPoint y: 377, endPoint x: 946, endPoint y: 414, distance: 173.8
click at [946, 414] on div at bounding box center [996, 442] width 453 height 519
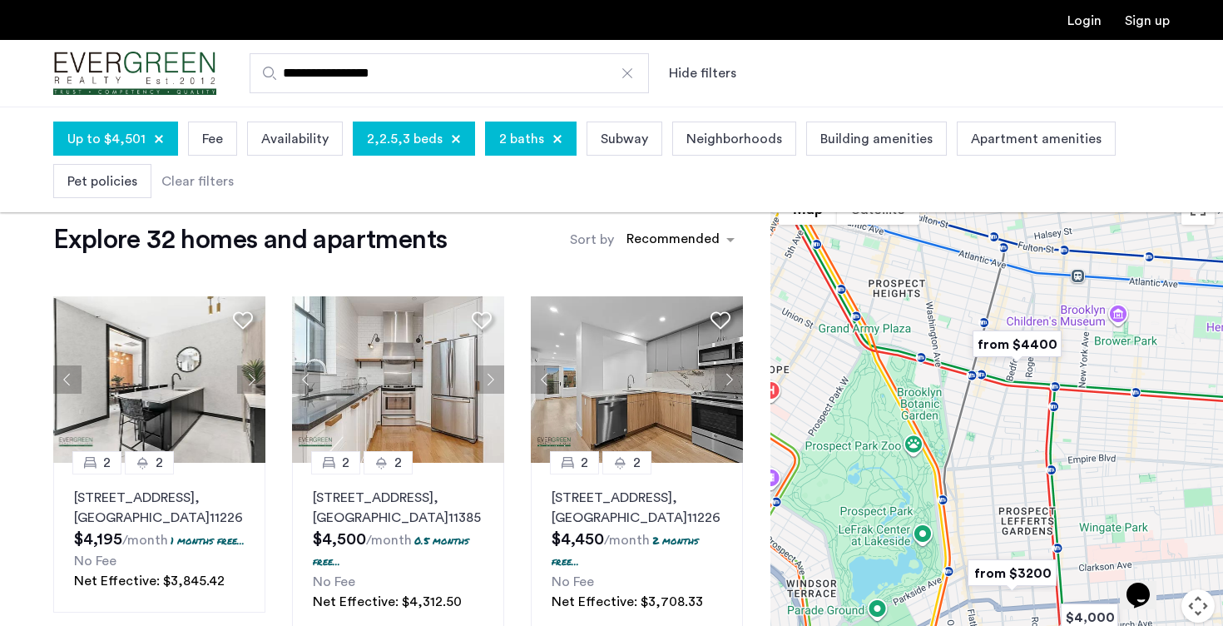
drag, startPoint x: 1074, startPoint y: 311, endPoint x: 1014, endPoint y: 470, distance: 169.8
click at [1014, 470] on div at bounding box center [996, 442] width 453 height 519
click at [1024, 344] on img "from $4400" at bounding box center [1016, 345] width 102 height 37
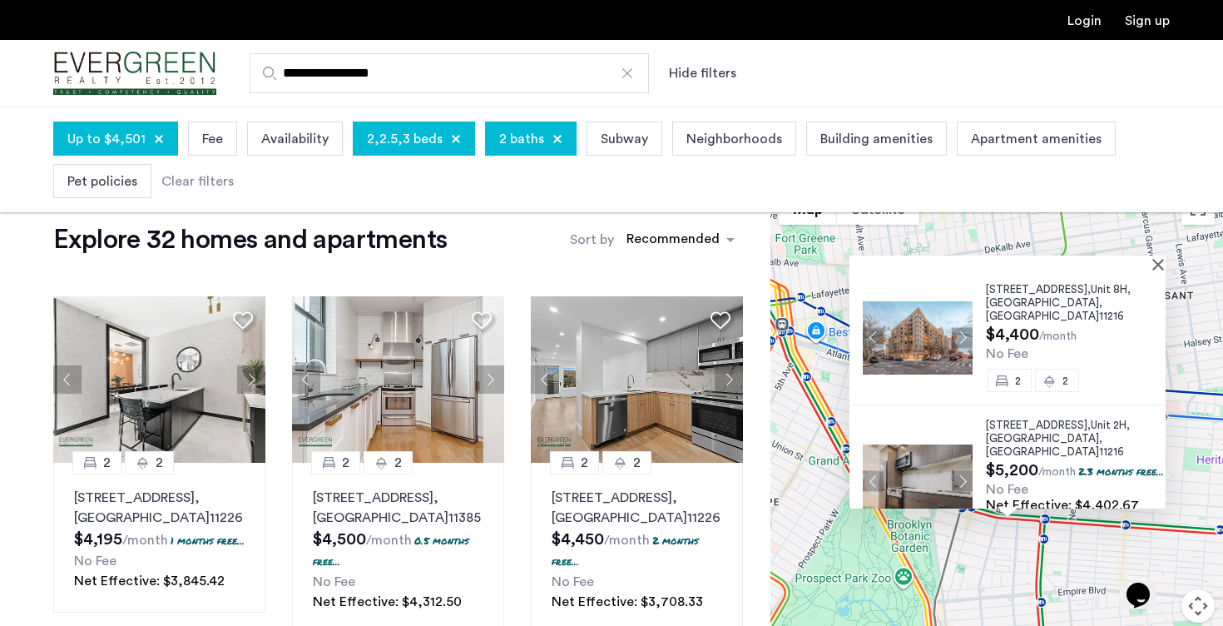
click at [1019, 292] on span "1499 Bedford Avenue," at bounding box center [1038, 289] width 105 height 11
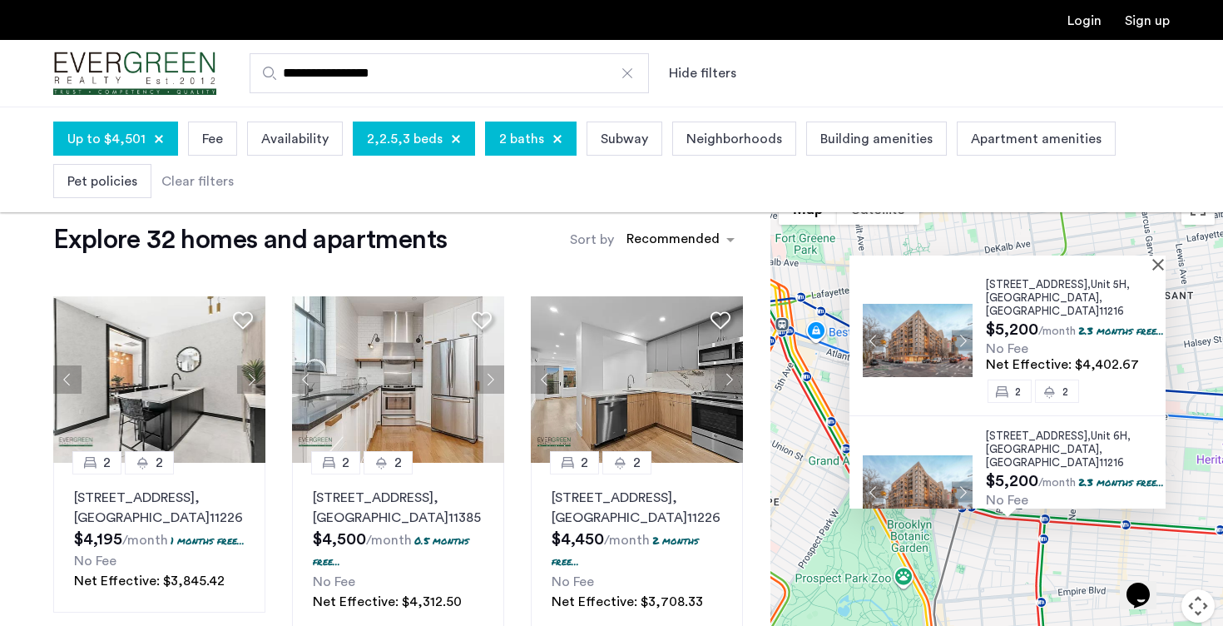
scroll to position [291, 0]
click at [1078, 332] on p "2.3 months free..." at bounding box center [1121, 331] width 86 height 14
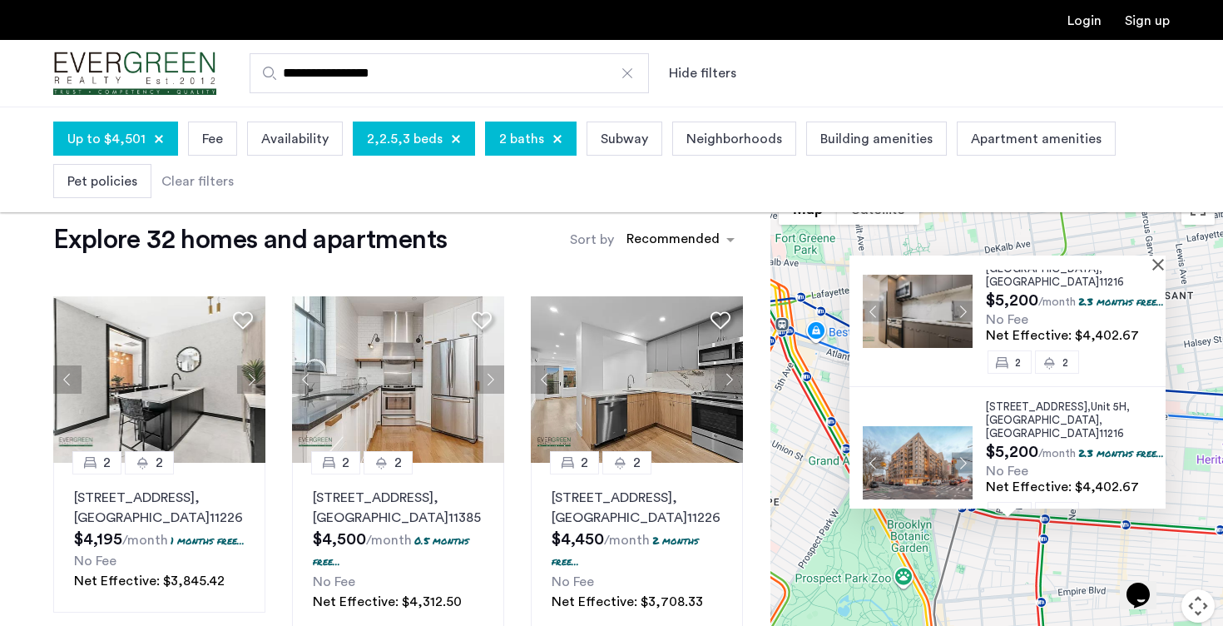
scroll to position [146, 0]
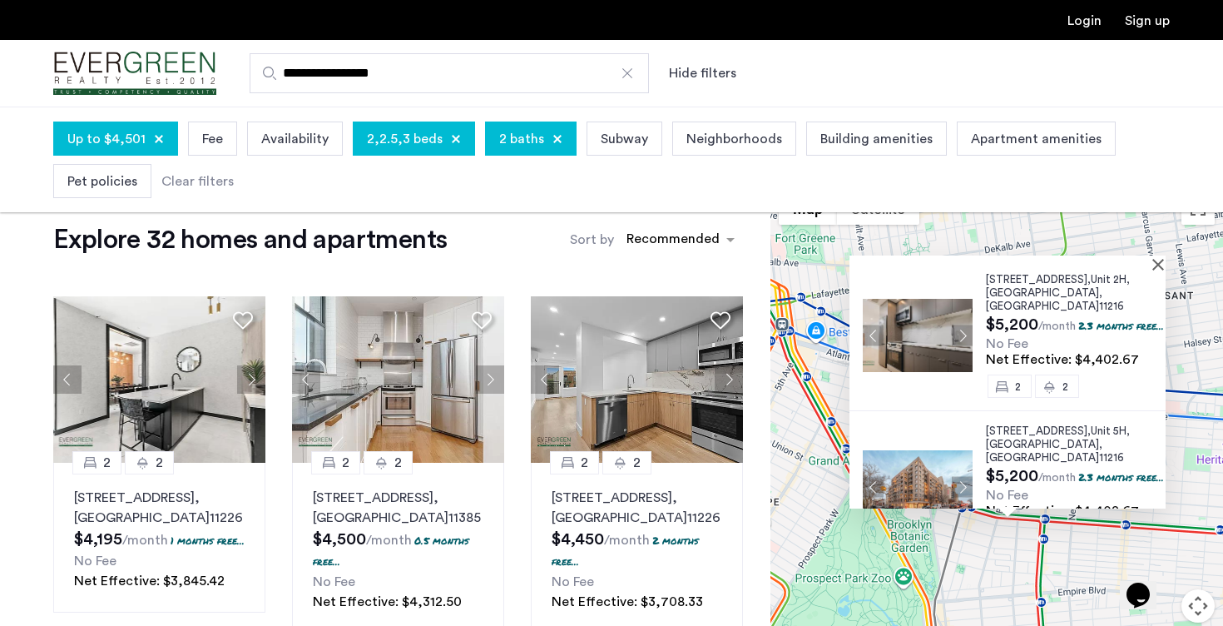
click at [1163, 267] on div at bounding box center [1007, 262] width 316 height 14
click at [1163, 261] on button "Close" at bounding box center [1162, 264] width 12 height 12
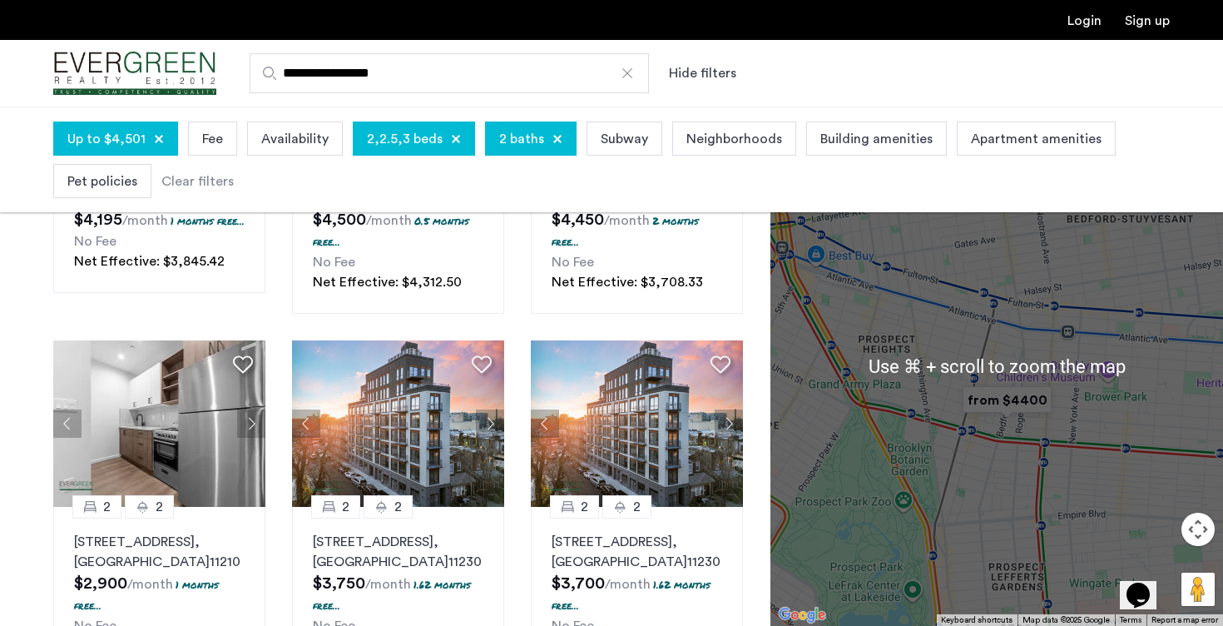
scroll to position [514, 0]
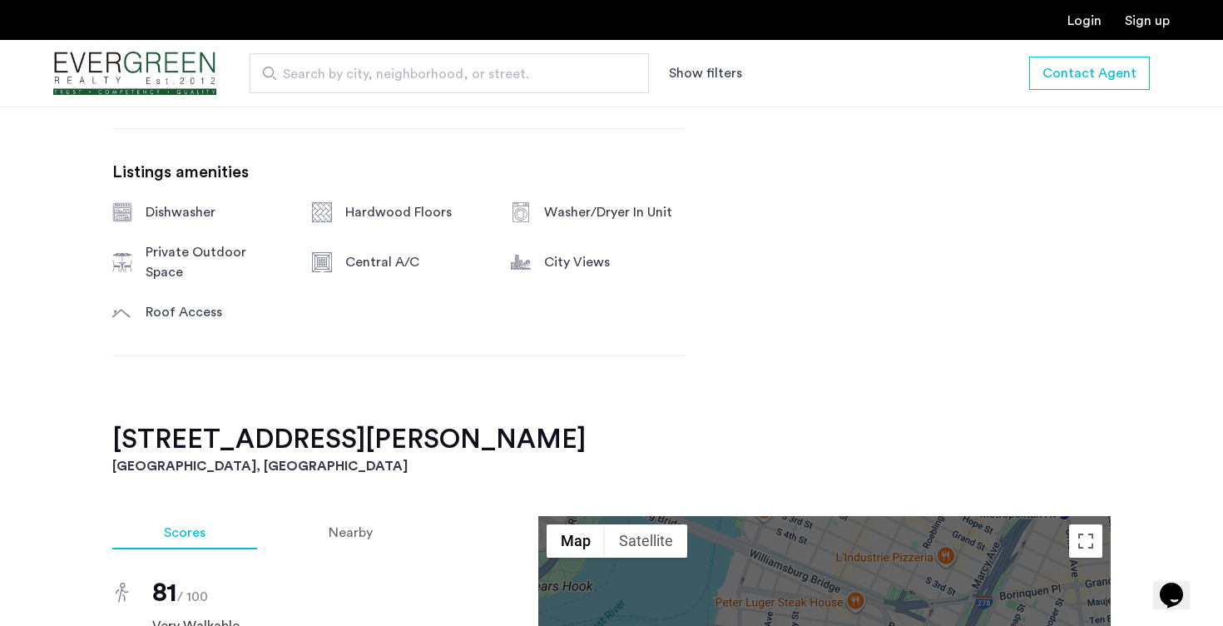
scroll to position [1468, 0]
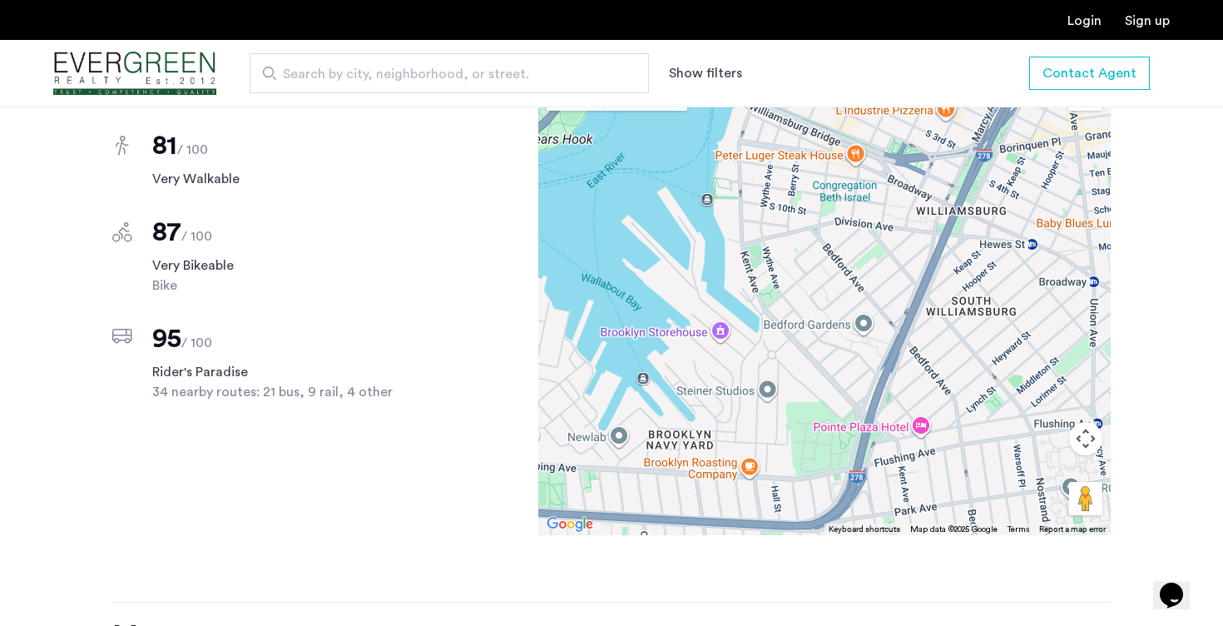
click at [1055, 328] on div at bounding box center [824, 302] width 572 height 466
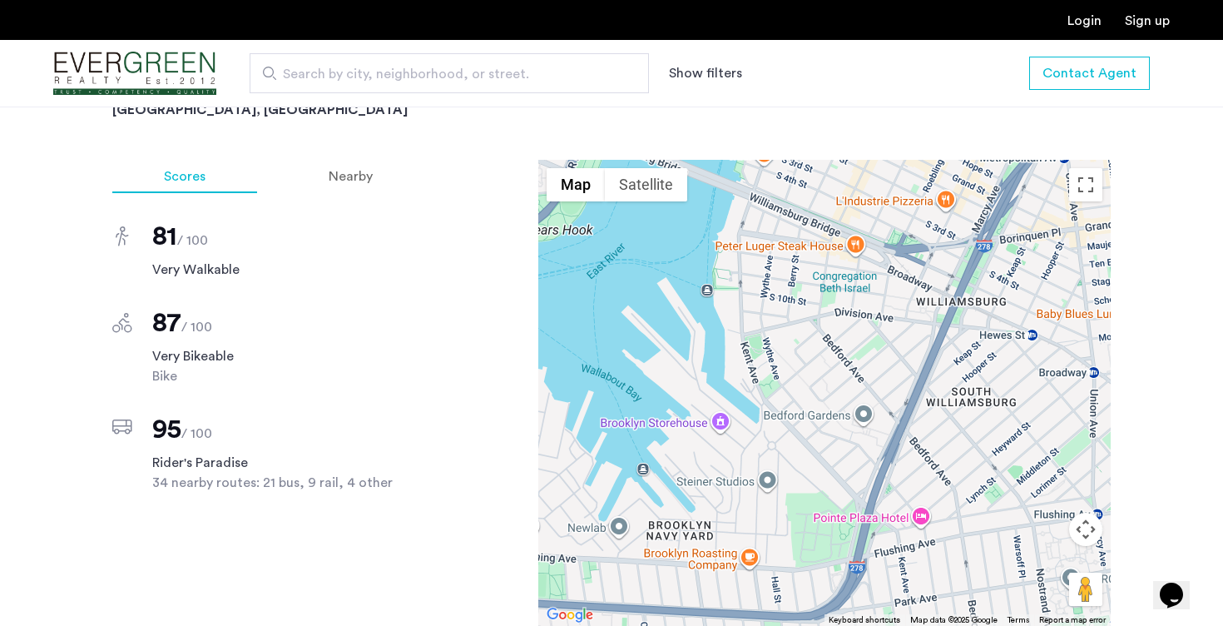
scroll to position [1532, 0]
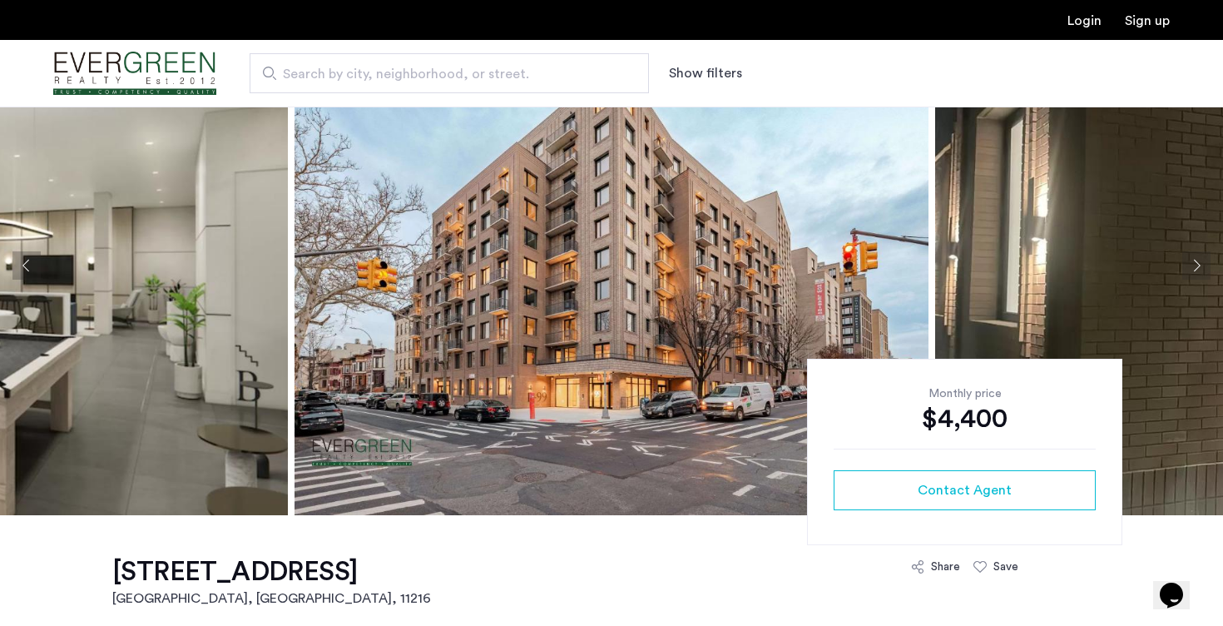
scroll to position [90, 0]
click at [1199, 279] on button "Next apartment" at bounding box center [1196, 266] width 28 height 28
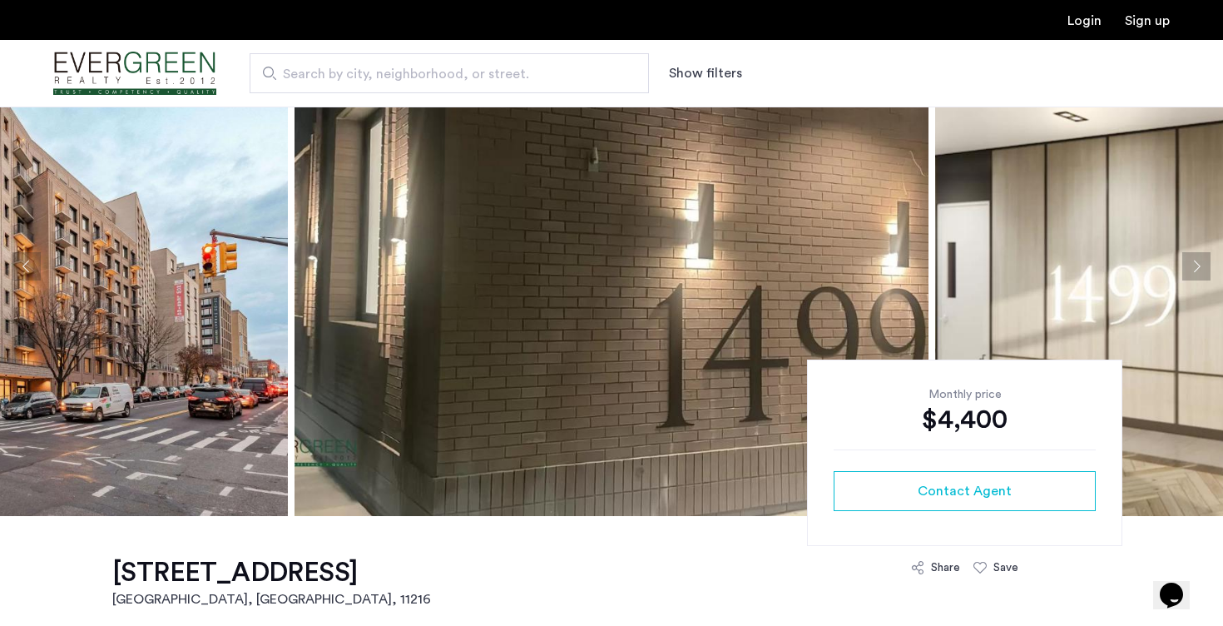
click at [1199, 279] on button "Next apartment" at bounding box center [1196, 266] width 28 height 28
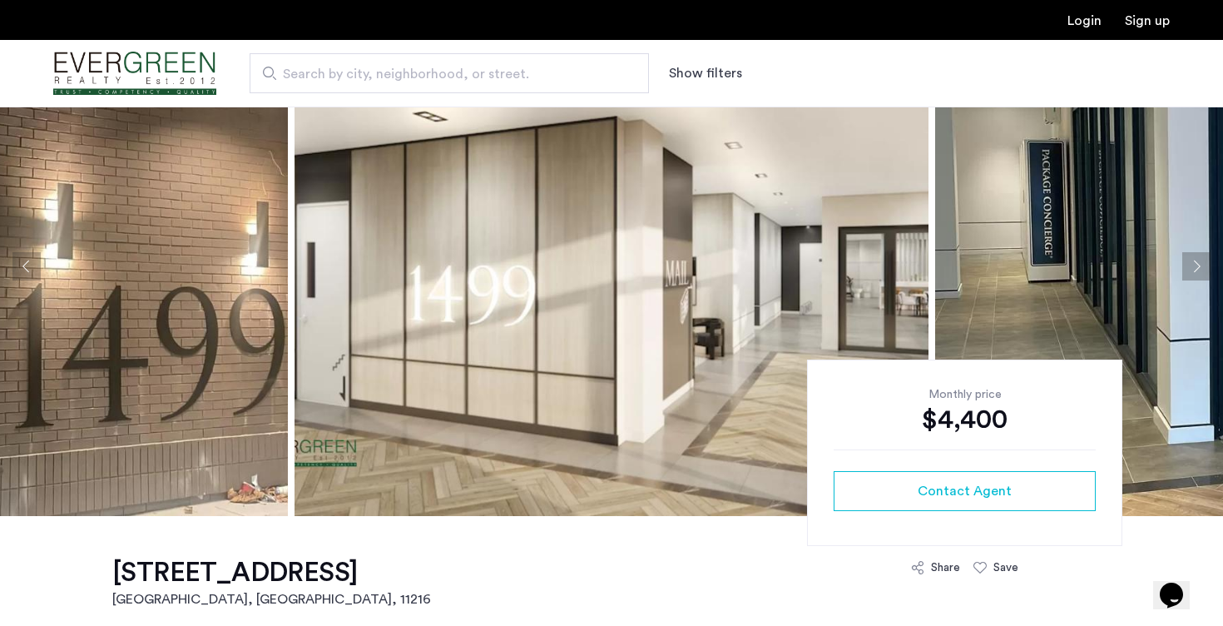
click at [1199, 279] on button "Next apartment" at bounding box center [1196, 266] width 28 height 28
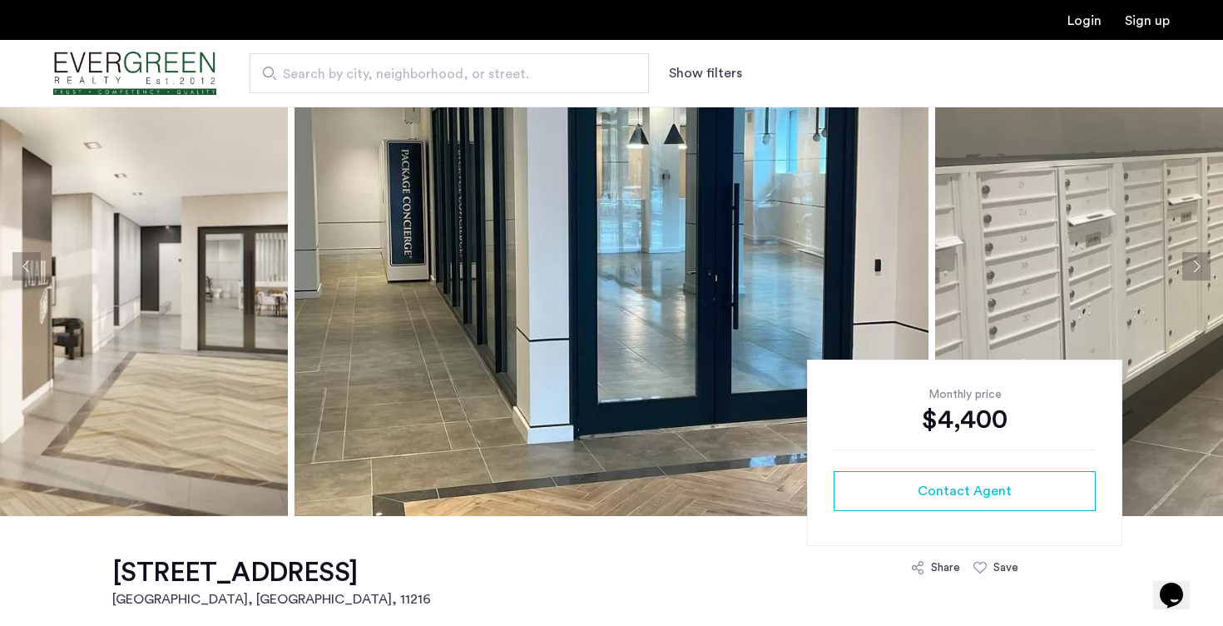
click at [1199, 279] on button "Next apartment" at bounding box center [1196, 266] width 28 height 28
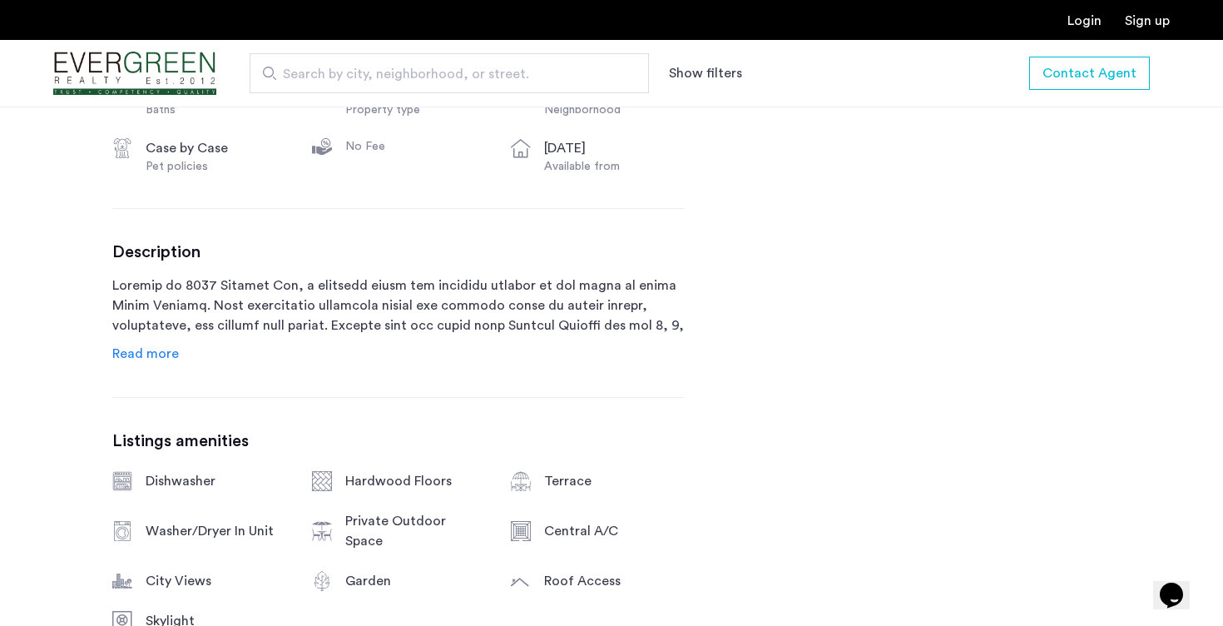
scroll to position [963, 0]
